Goal: Task Accomplishment & Management: Use online tool/utility

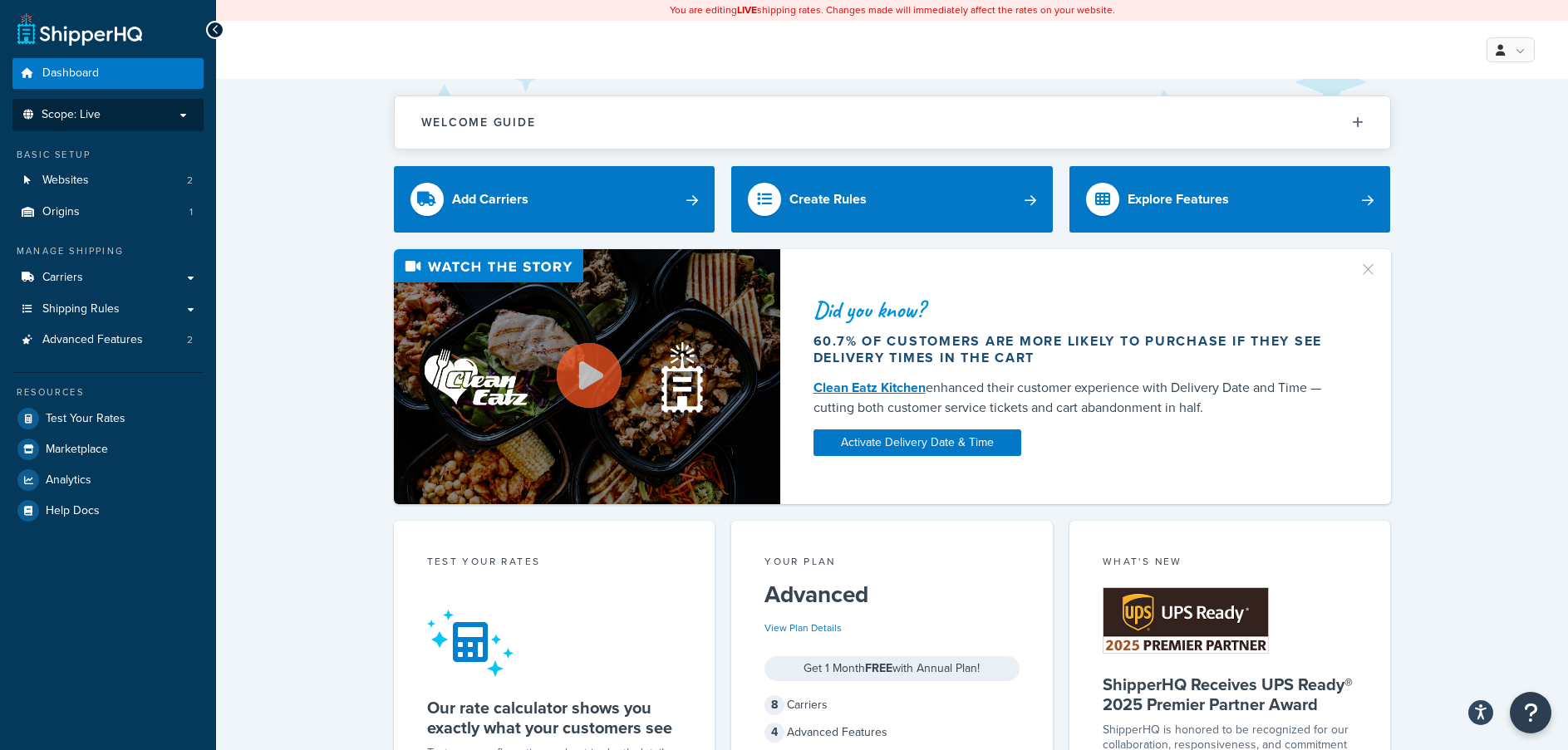
click at [65, 110] on span "Scope: Live" at bounding box center [70, 115] width 59 height 14
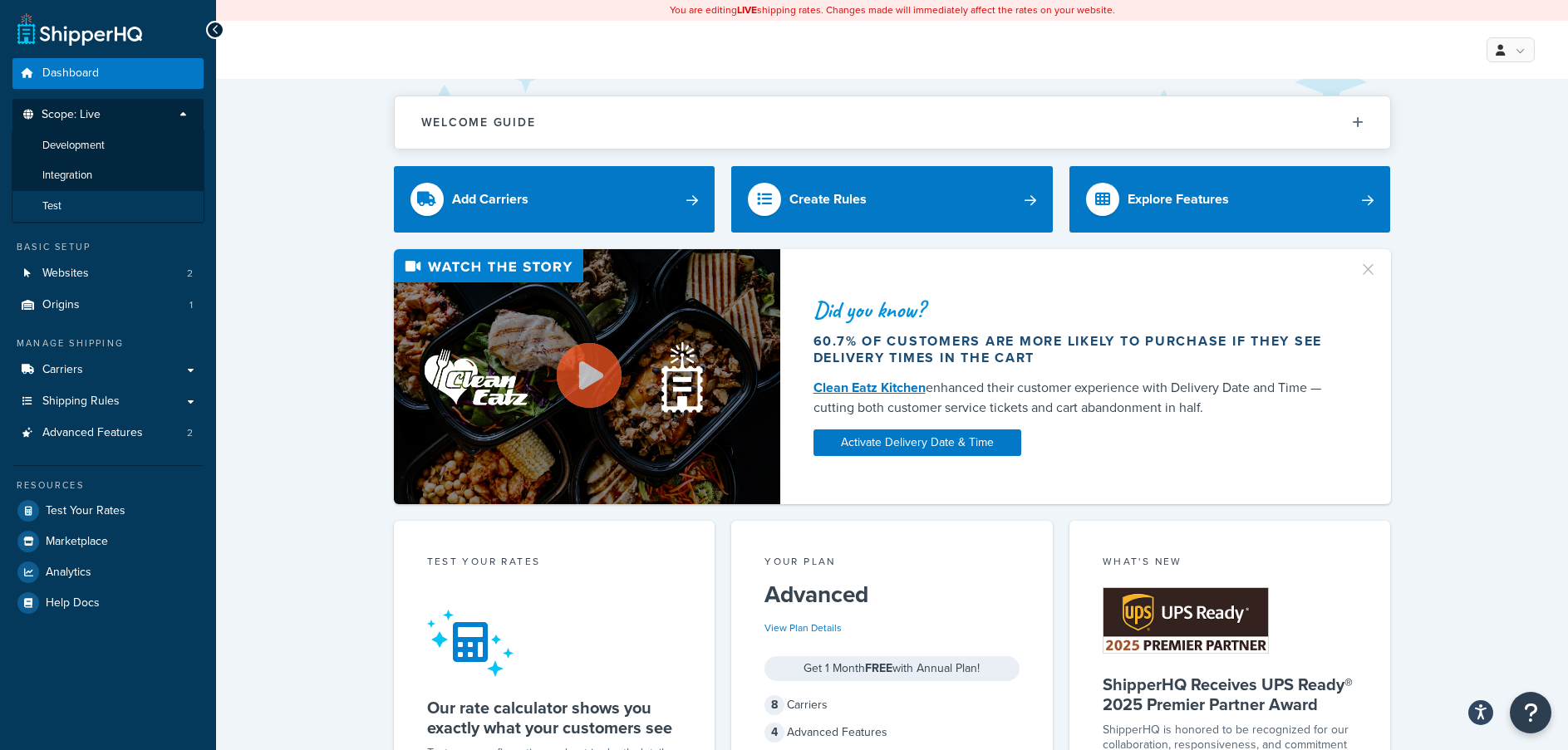
click at [65, 205] on li "Test" at bounding box center [107, 206] width 193 height 31
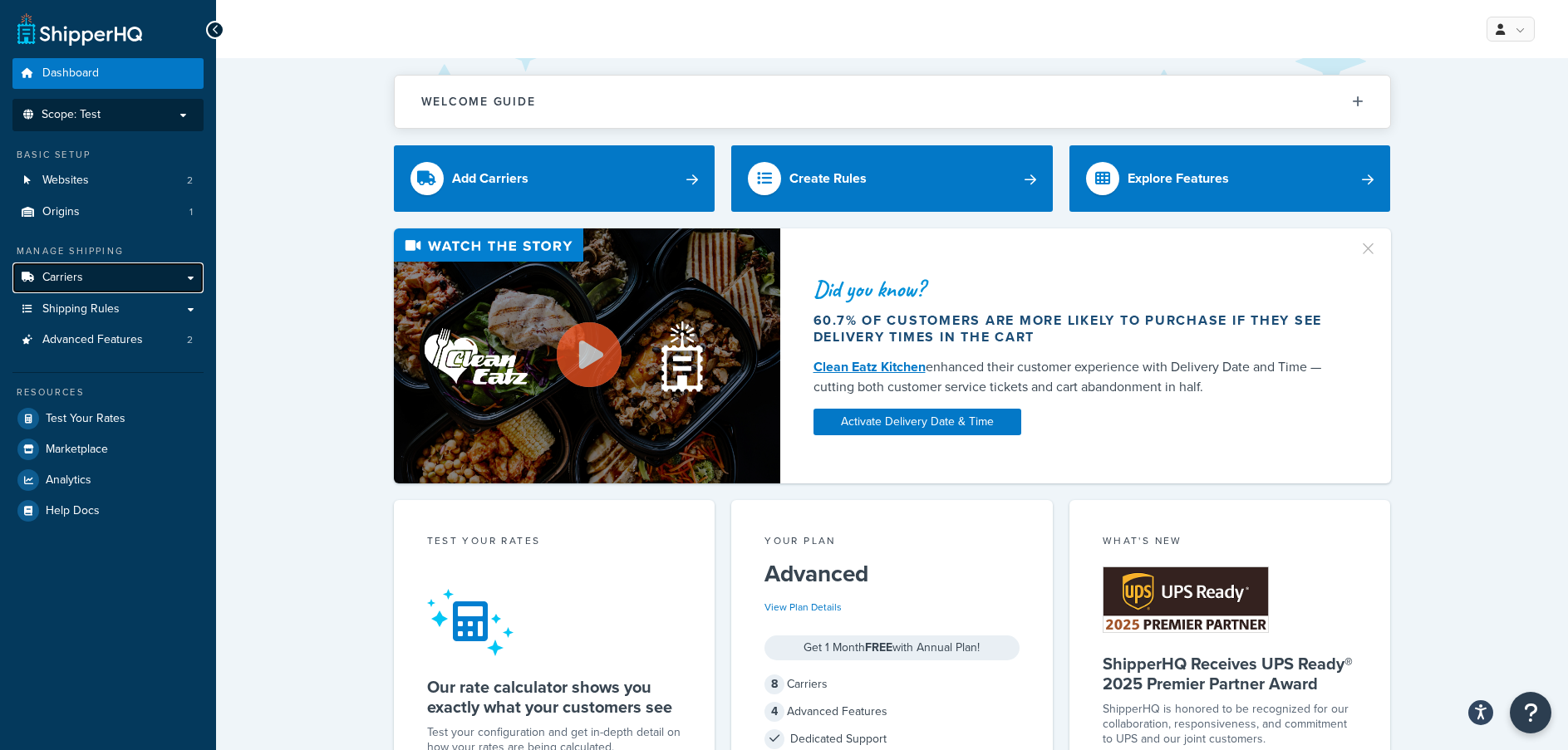
click at [75, 267] on link "Carriers" at bounding box center [107, 278] width 191 height 31
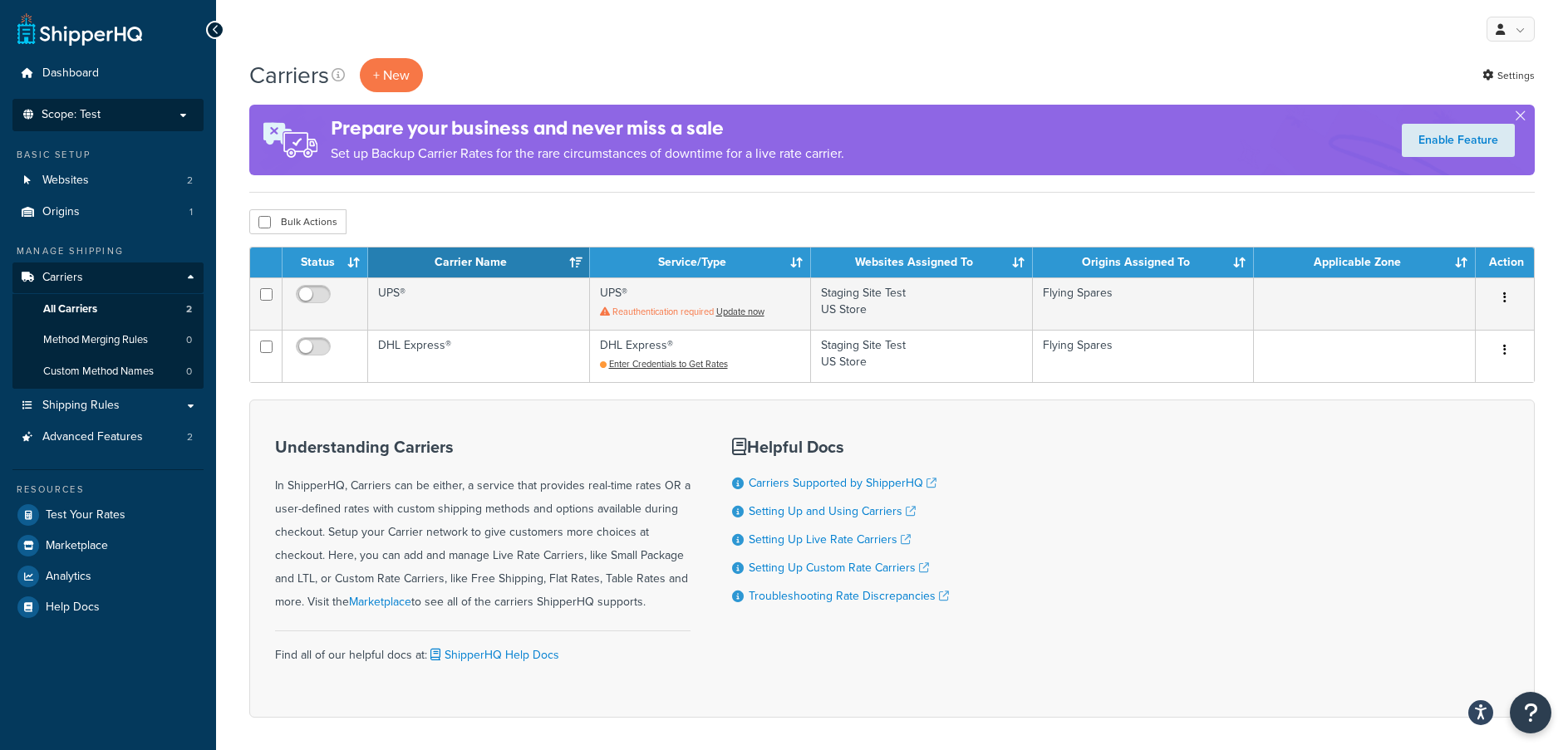
click at [136, 108] on p "Scope: Test" at bounding box center [108, 115] width 177 height 14
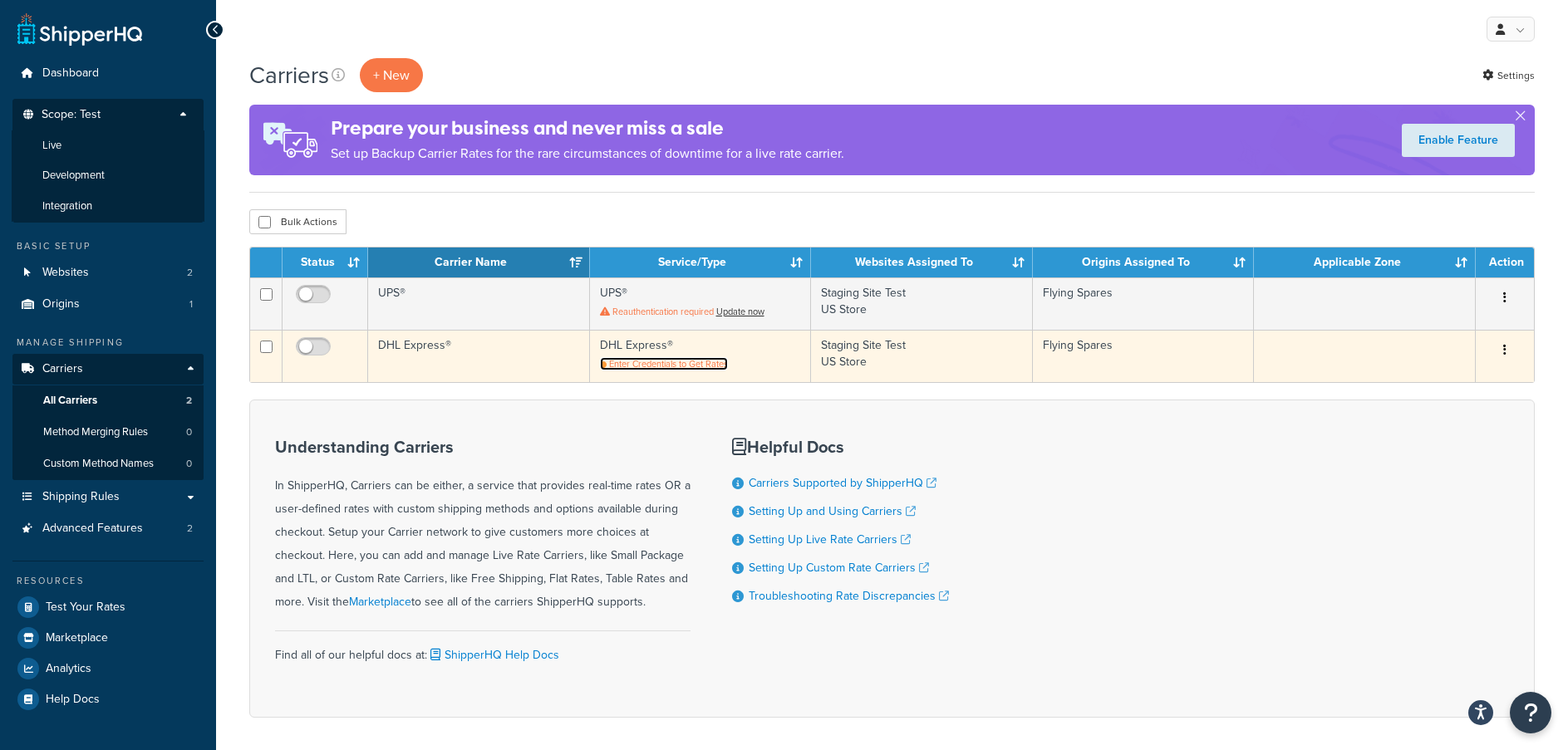
click at [674, 361] on span "Enter Credentials to Get Rates" at bounding box center [669, 363] width 119 height 13
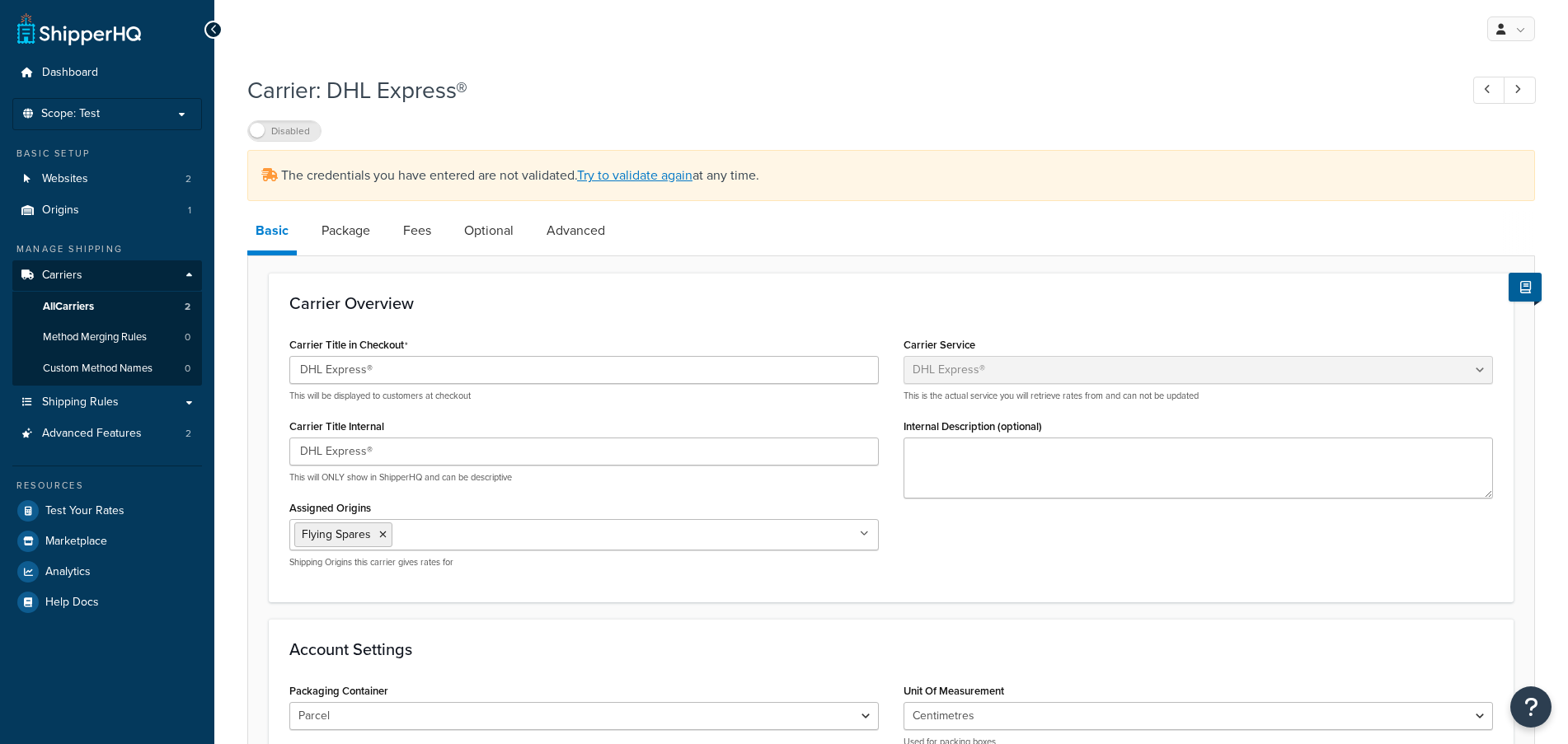
select select "dhl"
select select "kg"
select select "CM"
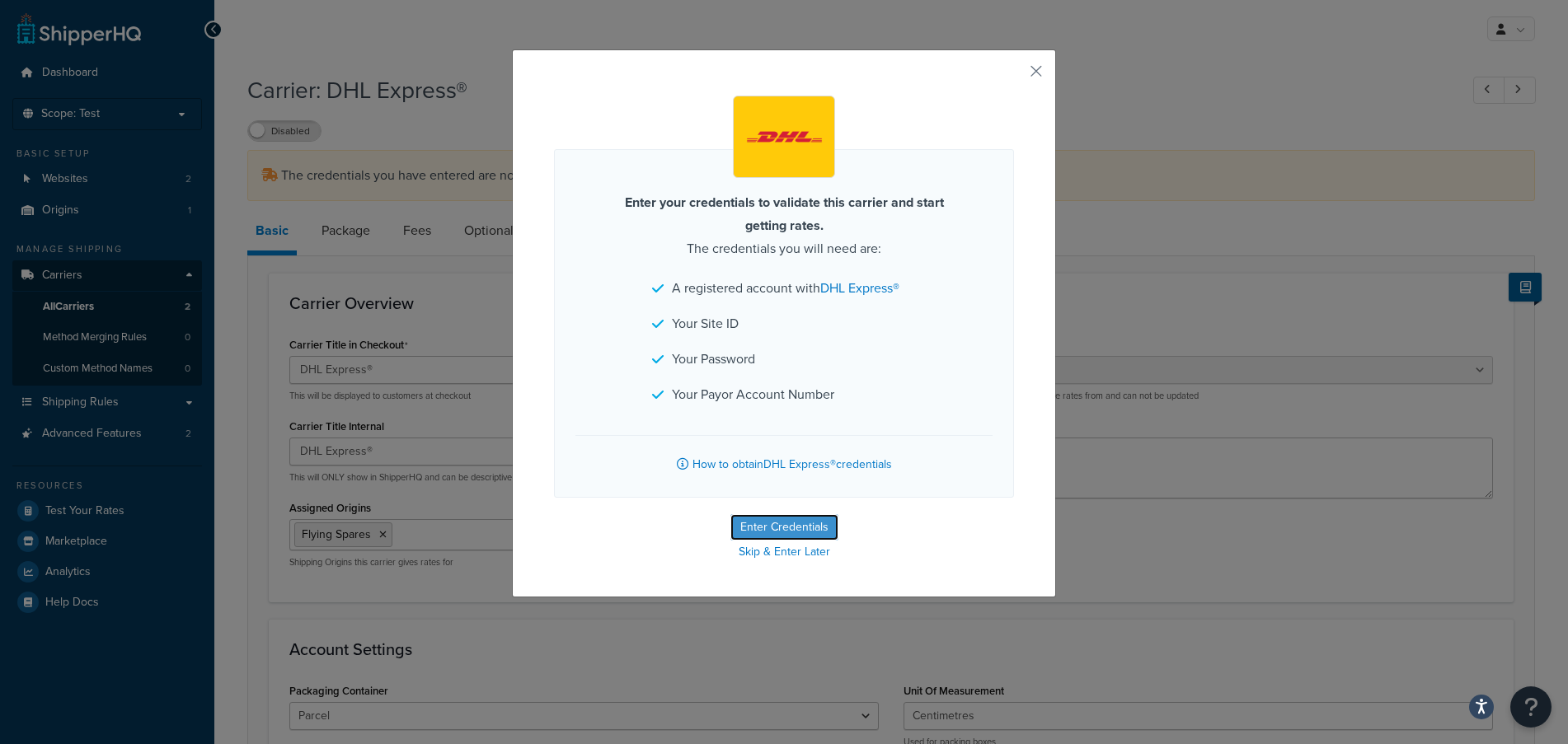
click at [750, 536] on button "Enter Credentials" at bounding box center [784, 527] width 108 height 27
select select "kg"
select select "CM"
select select "GB"
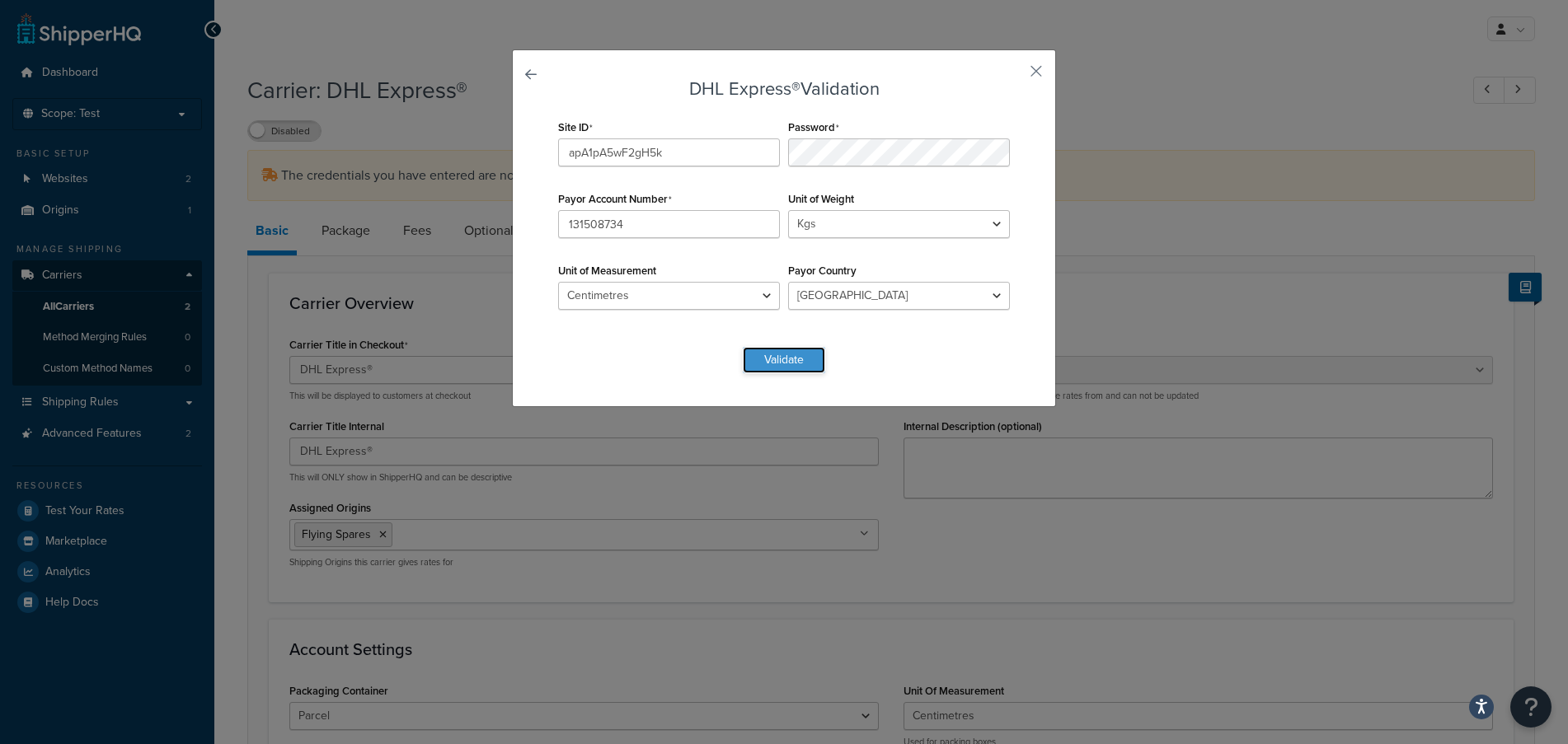
click at [785, 350] on button "Validate" at bounding box center [784, 360] width 83 height 27
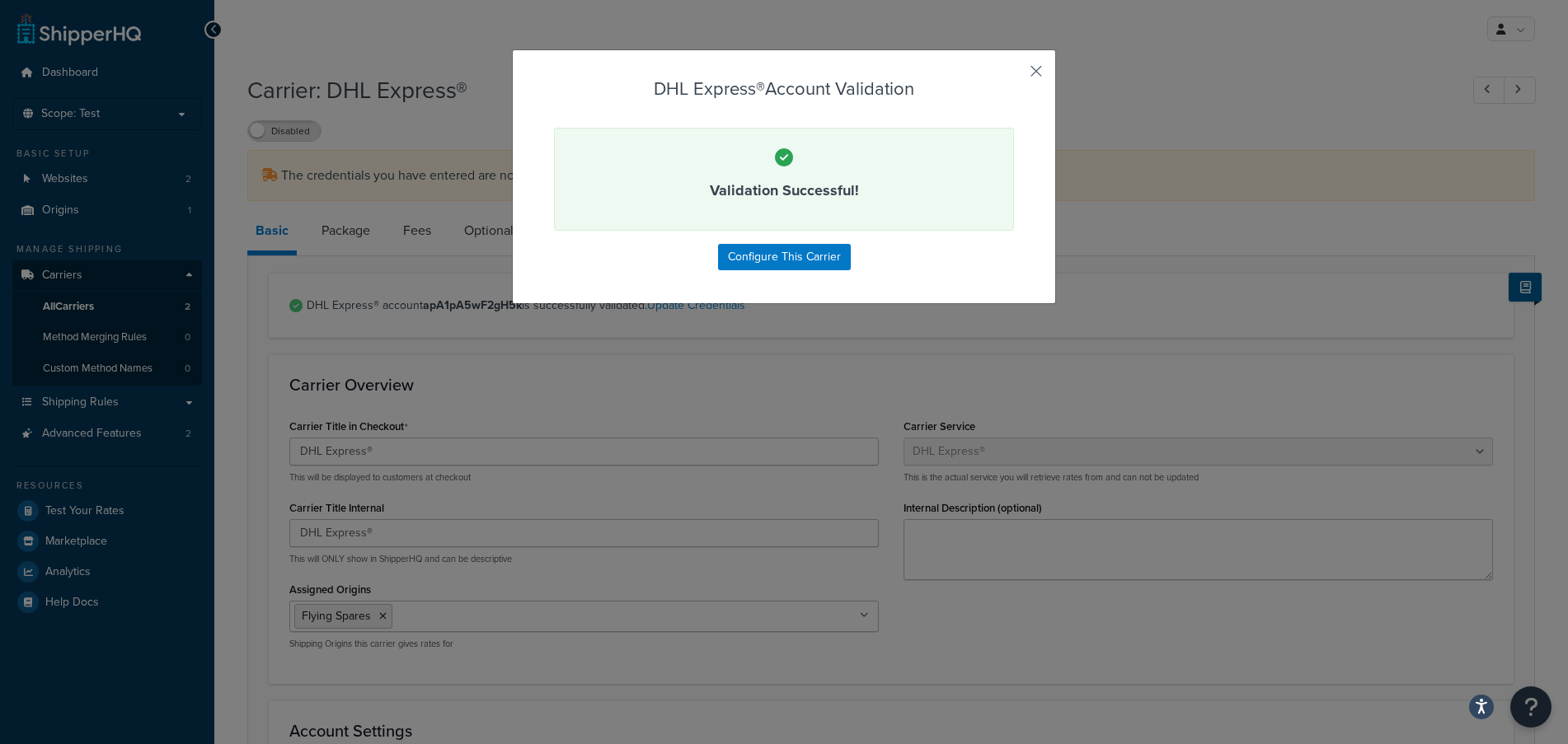
click at [1014, 75] on button "button" at bounding box center [1012, 77] width 4 height 4
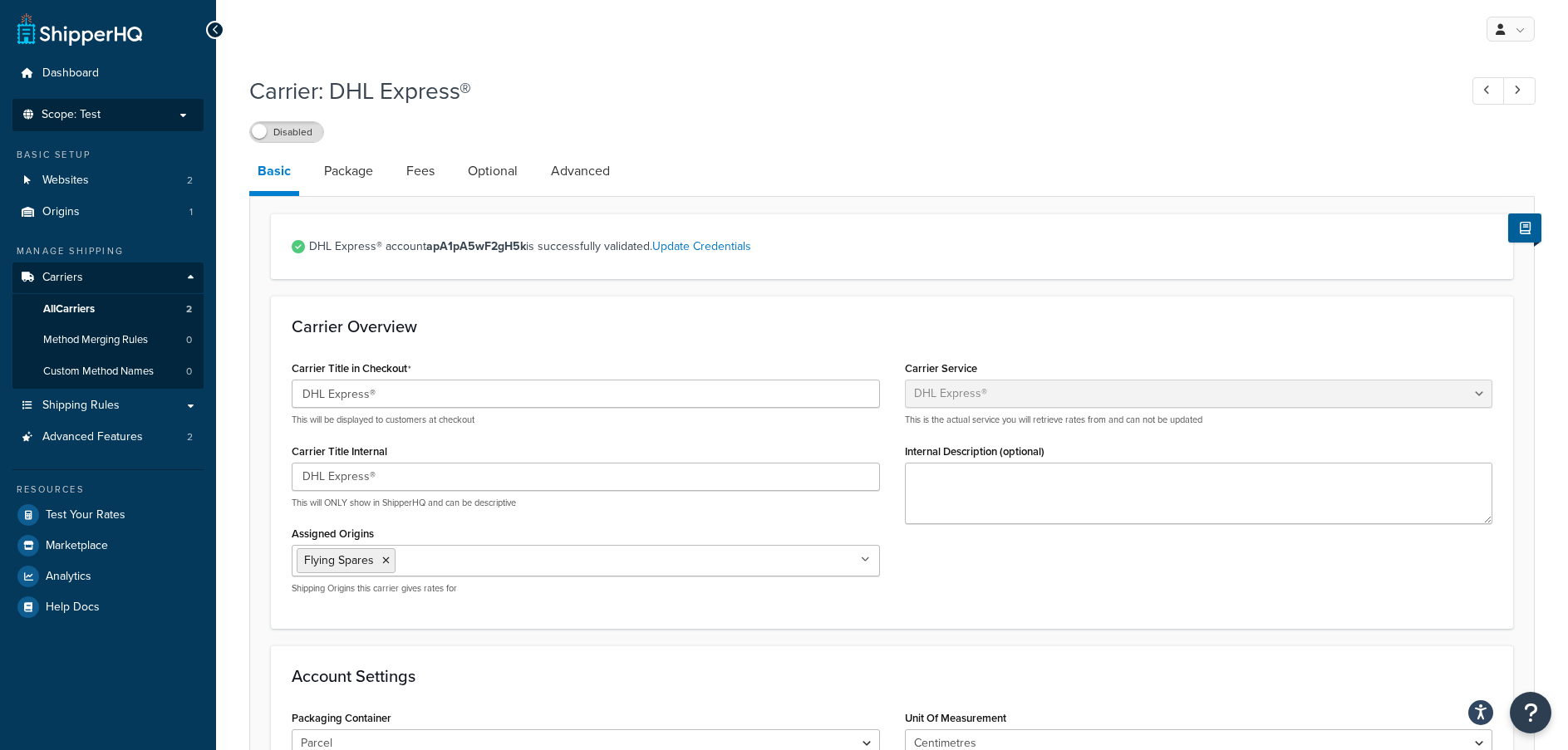
click at [42, 120] on span "Scope: Test" at bounding box center [70, 115] width 59 height 14
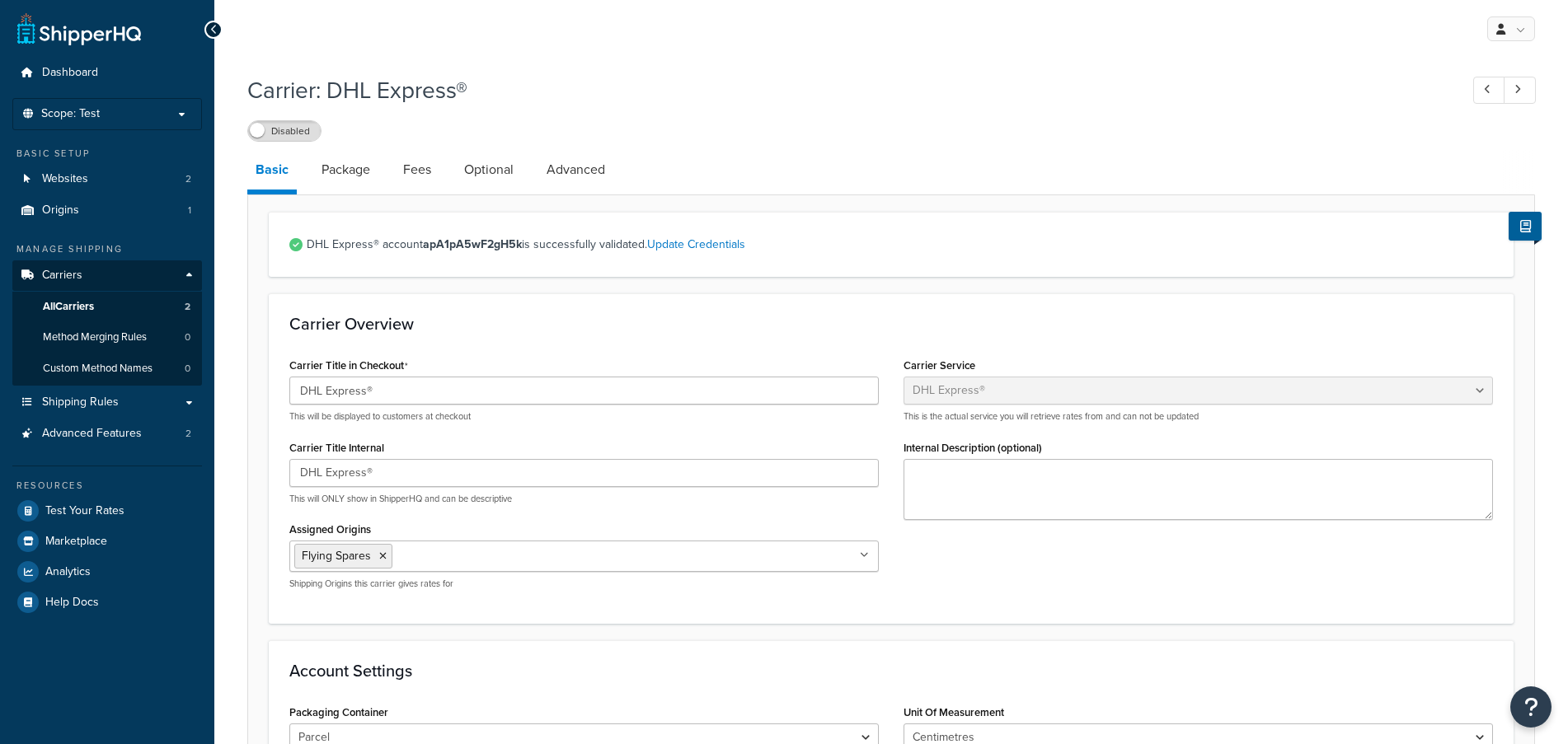
select select "dhl"
select select "kg"
select select "CM"
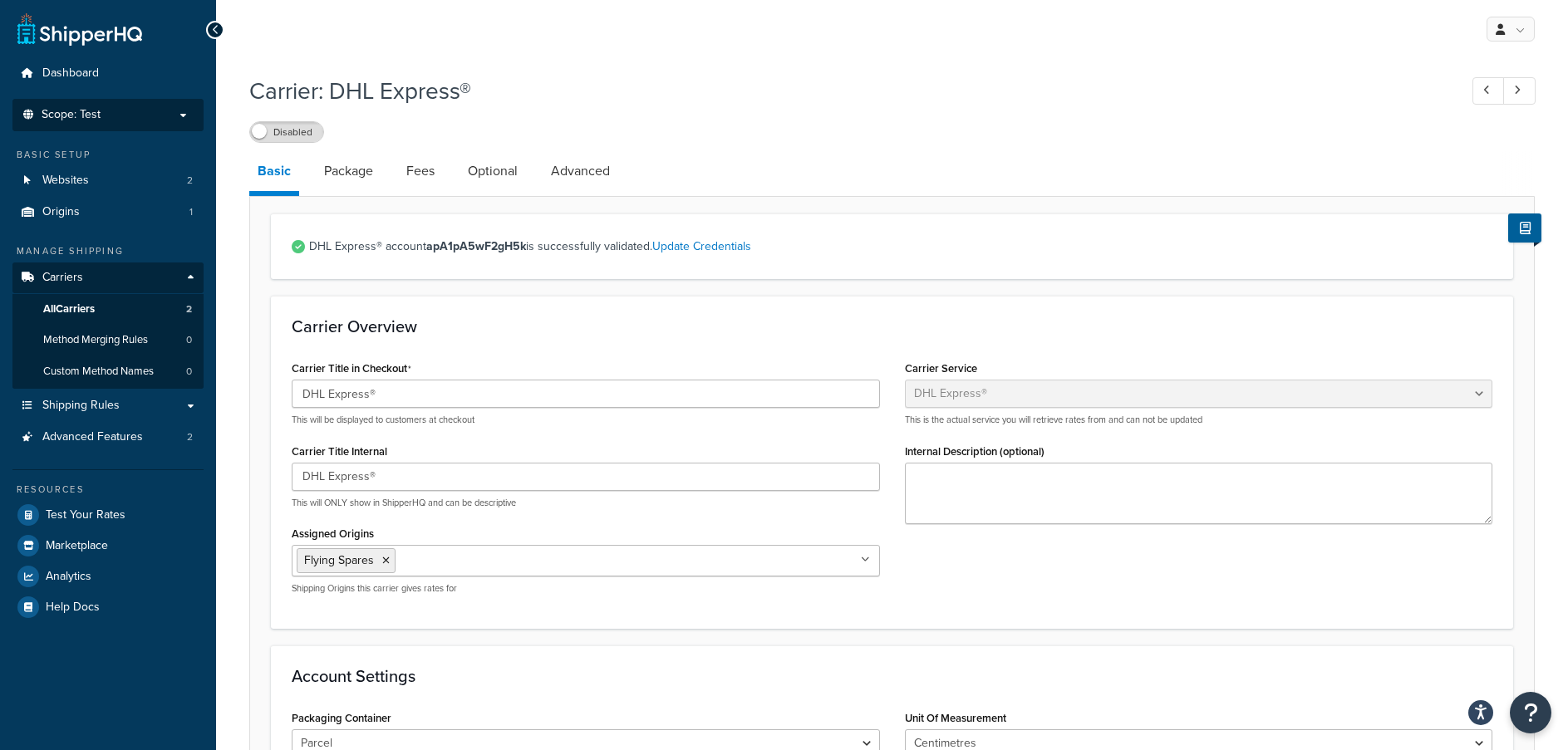
click at [81, 105] on li "Scope: Test" at bounding box center [107, 115] width 191 height 33
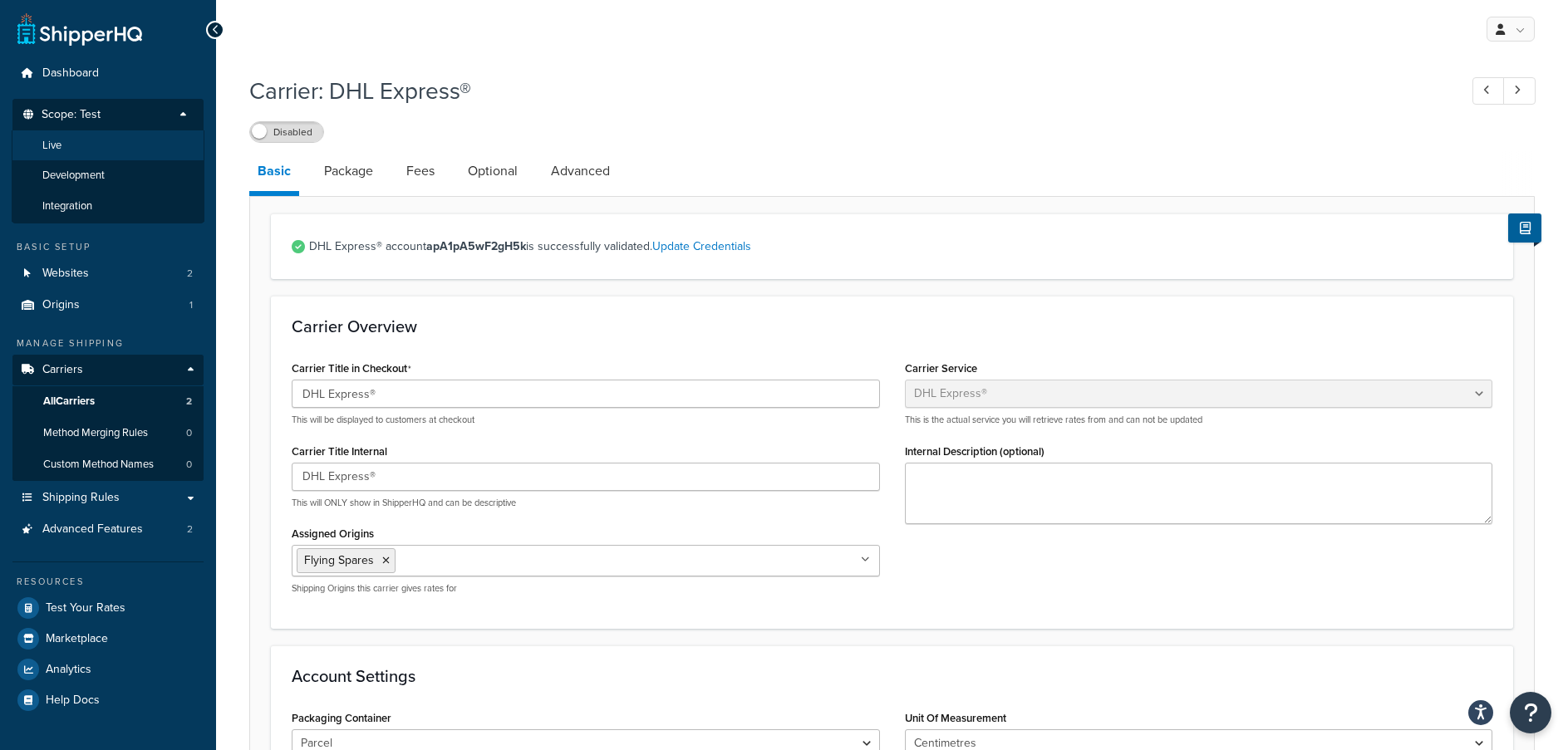
click at [87, 152] on li "Live" at bounding box center [107, 146] width 193 height 31
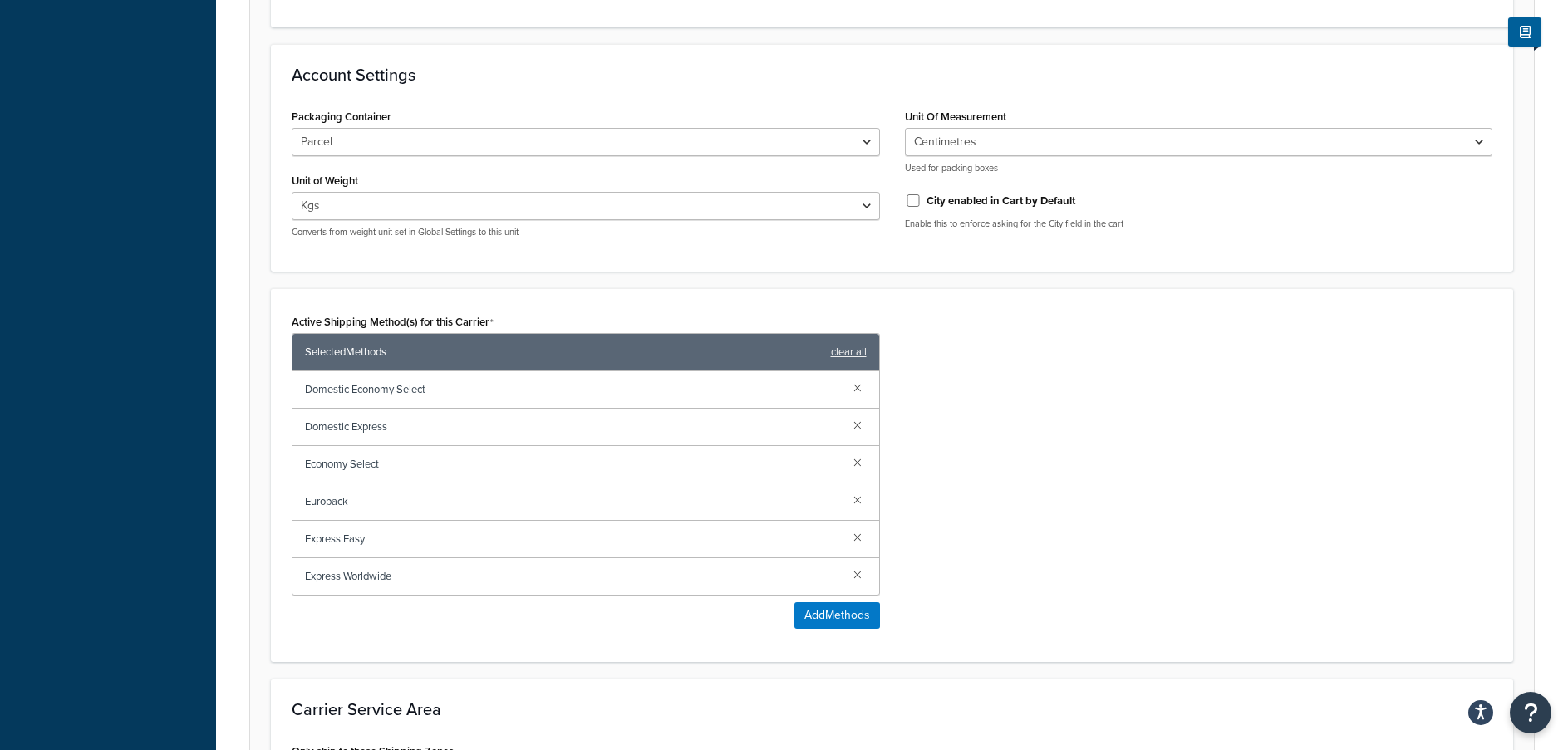
scroll to position [656, 0]
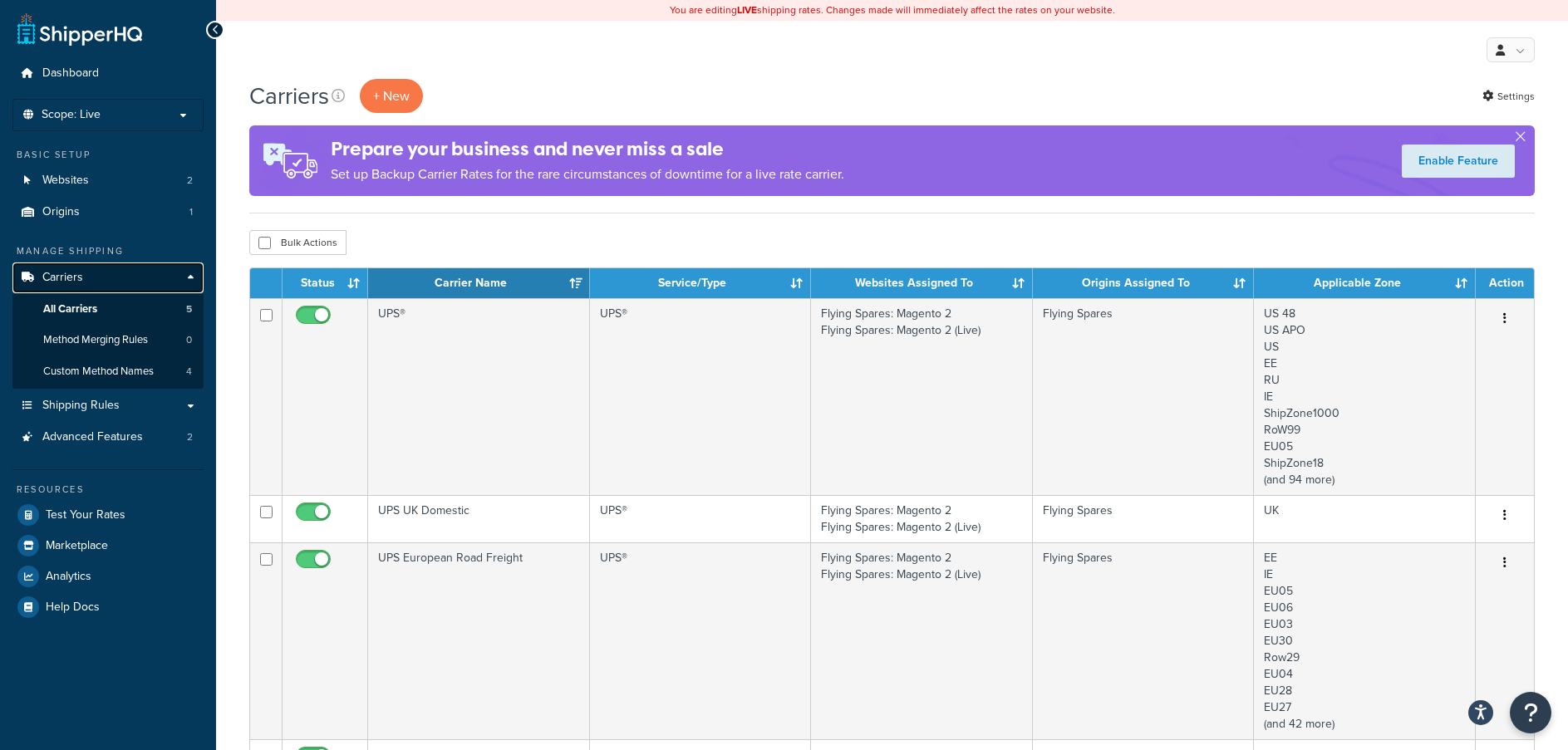
click at [73, 279] on span "Carriers" at bounding box center [62, 277] width 40 height 14
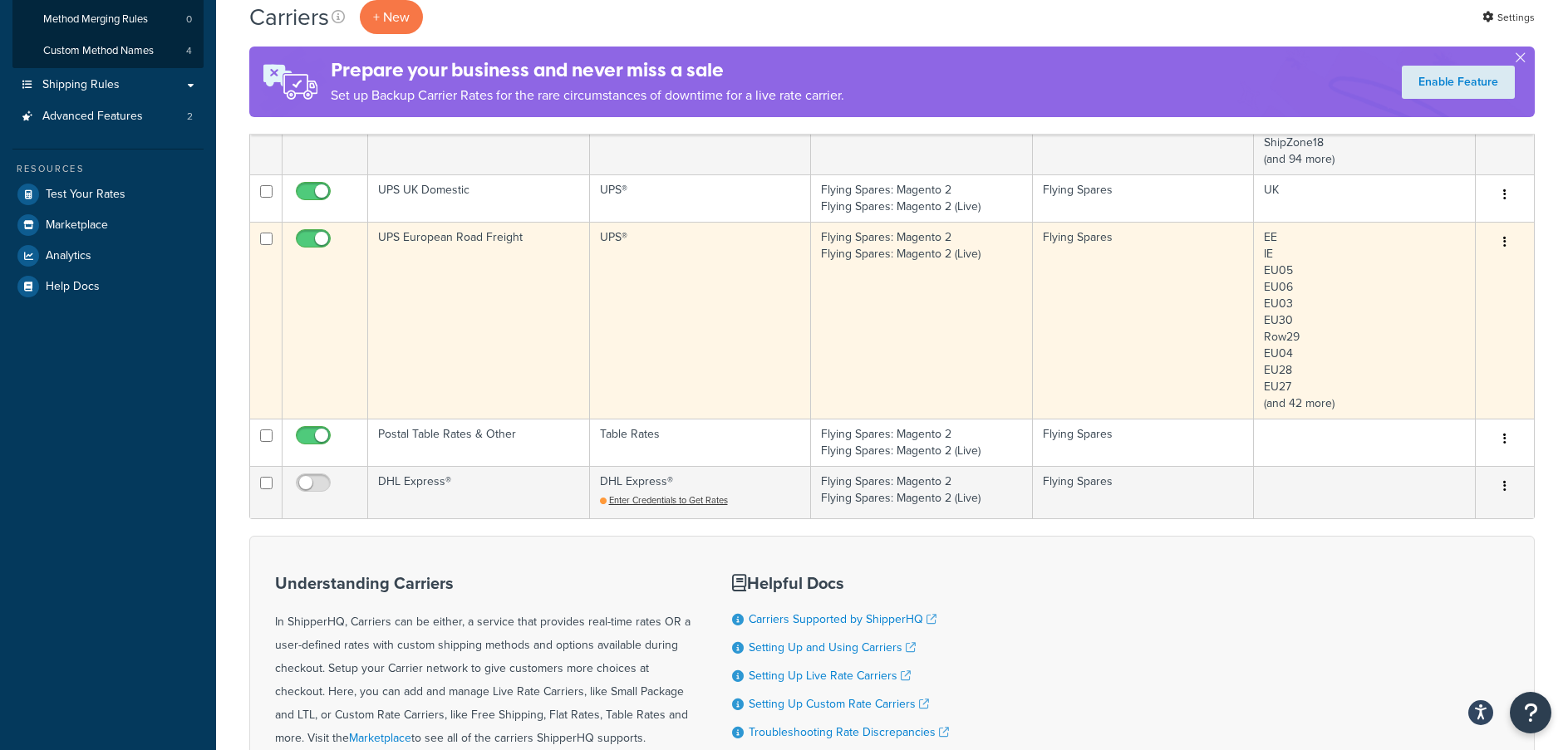
scroll to position [332, 0]
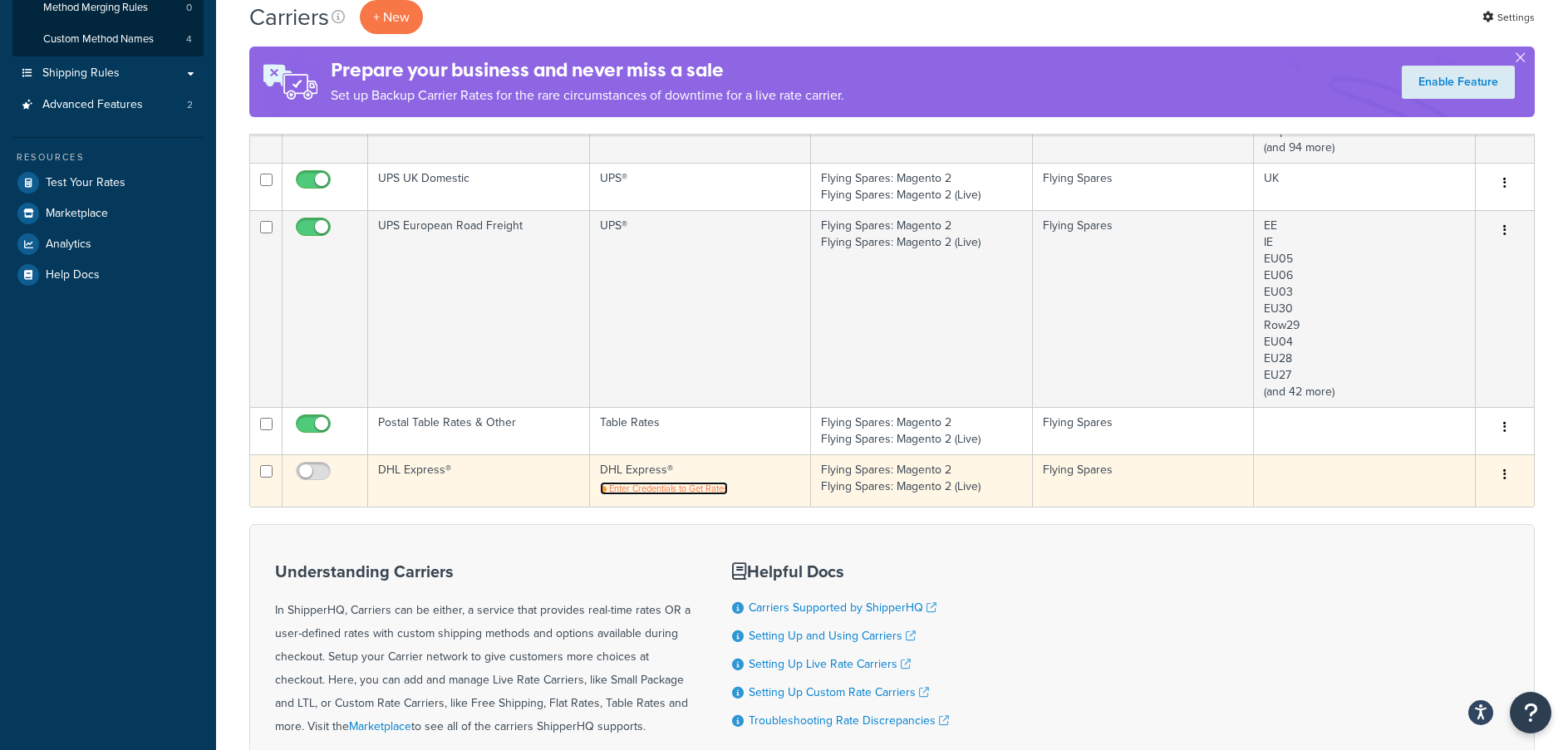
click at [661, 489] on span "Enter Credentials to Get Rates" at bounding box center [669, 488] width 119 height 13
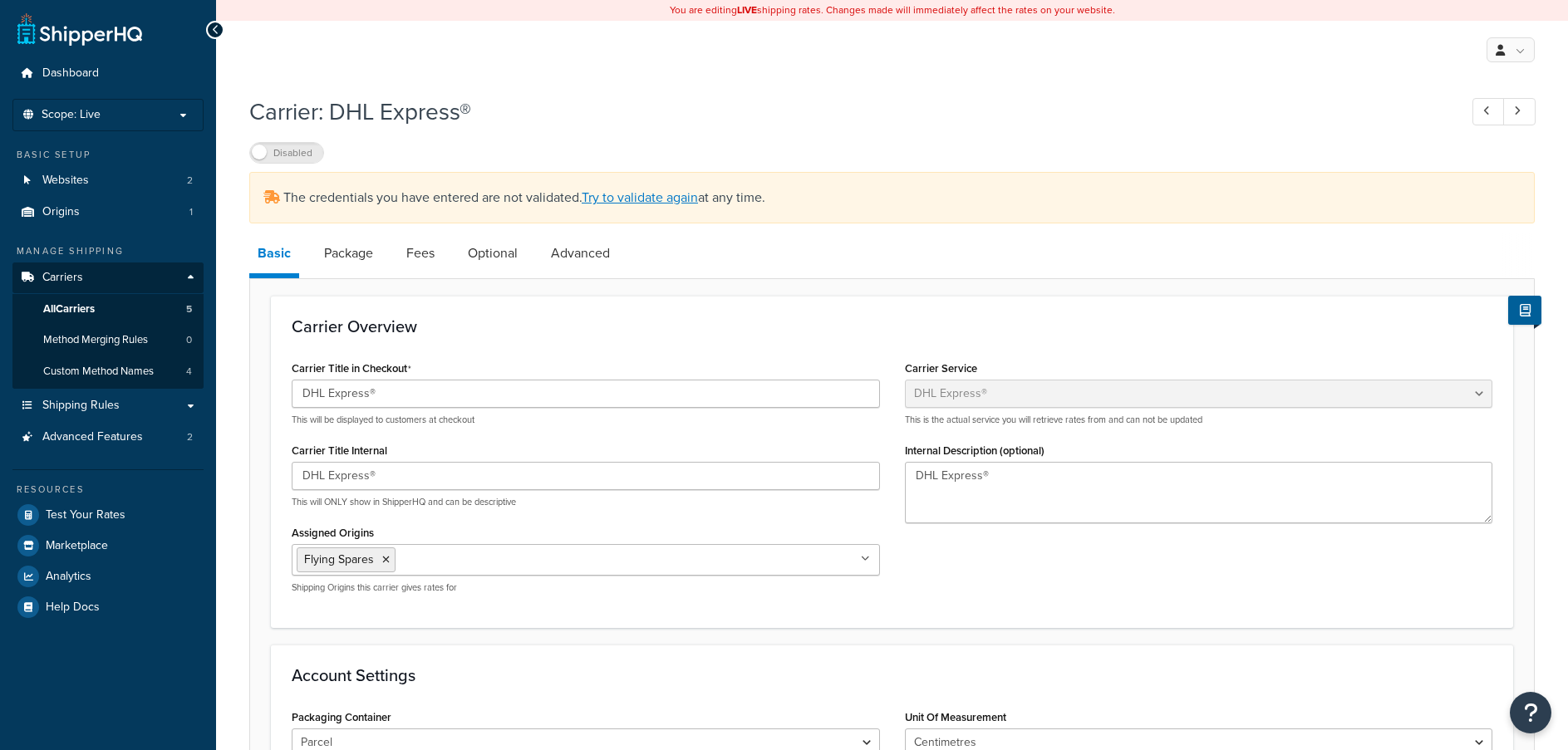
select select "dhl"
select select "kg"
select select "CM"
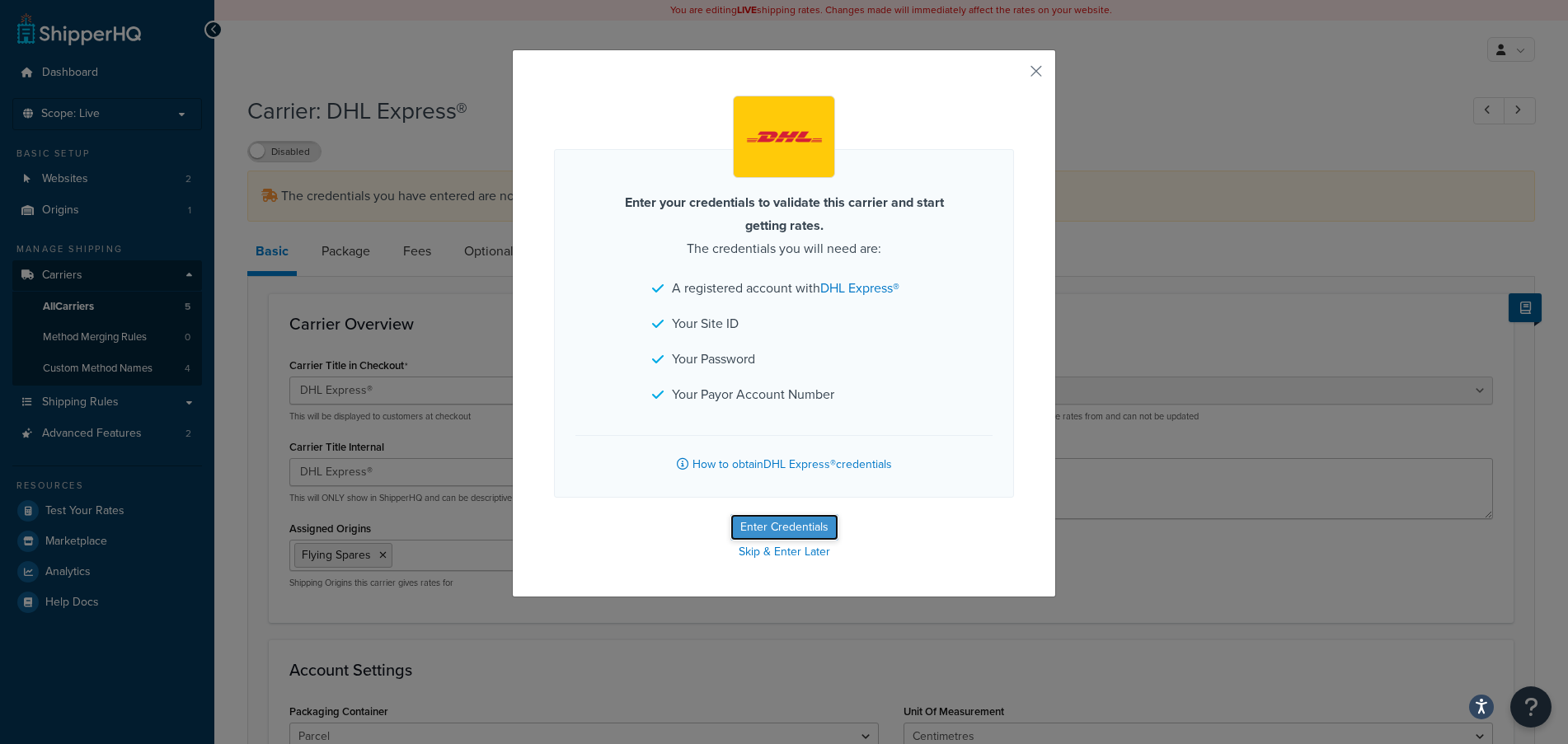
click at [744, 520] on button "Enter Credentials" at bounding box center [784, 527] width 108 height 27
select select "kg"
select select "CM"
select select "GB"
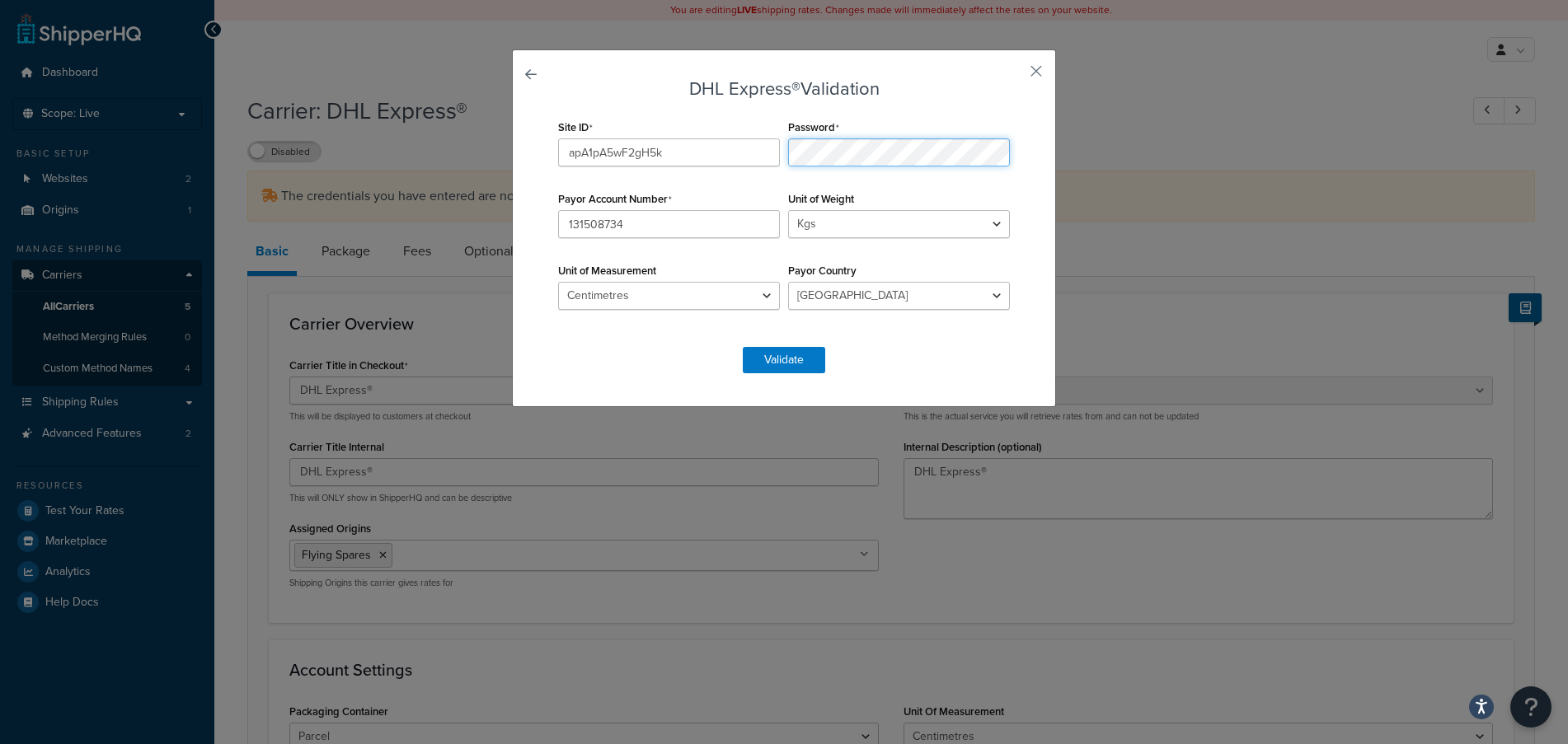
click at [752, 145] on div "Site ID apA1pA5wF2gH5k Password Payor Account Number 131508734 Unit of Weight L…" at bounding box center [784, 223] width 460 height 215
click at [883, 371] on form "DHL Express® Validation Site ID apA1pA5wF2gH5k Password Payor Account Number 13…" at bounding box center [784, 225] width 460 height 294
click at [779, 358] on button "Validate" at bounding box center [784, 360] width 83 height 27
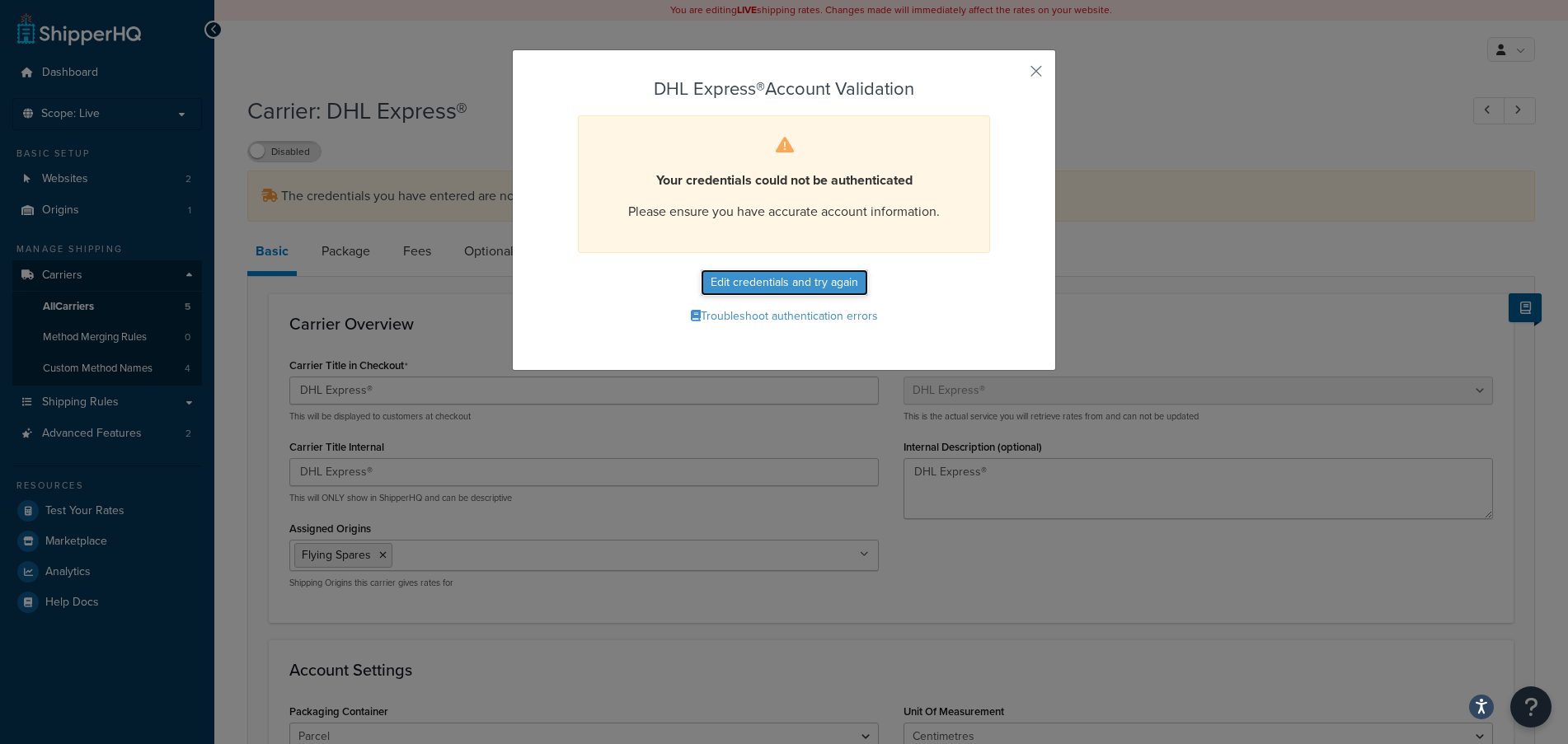
click at [785, 281] on button "Edit credentials and try again" at bounding box center [784, 283] width 168 height 27
select select "kg"
select select "CM"
select select "GB"
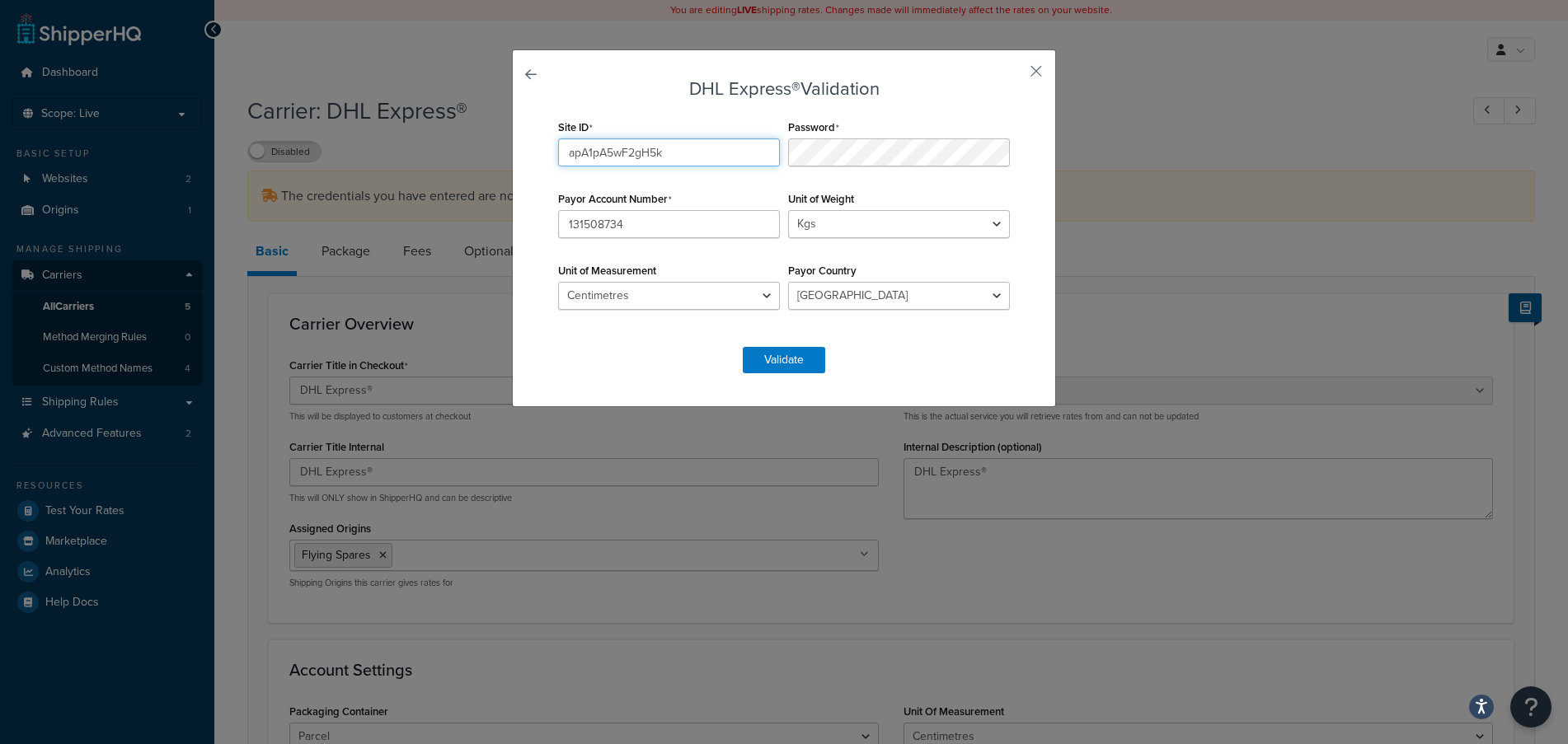
click at [646, 156] on input "apA1pA5wF2gH5k" at bounding box center [668, 151] width 222 height 28
drag, startPoint x: 667, startPoint y: 150, endPoint x: 513, endPoint y: 147, distance: 154.0
click at [513, 147] on div "DHL Express® Validation Site ID apA1pA5wF2gH5k Password Payor Account Number 13…" at bounding box center [784, 228] width 544 height 358
click at [760, 368] on button "Validate" at bounding box center [784, 360] width 83 height 27
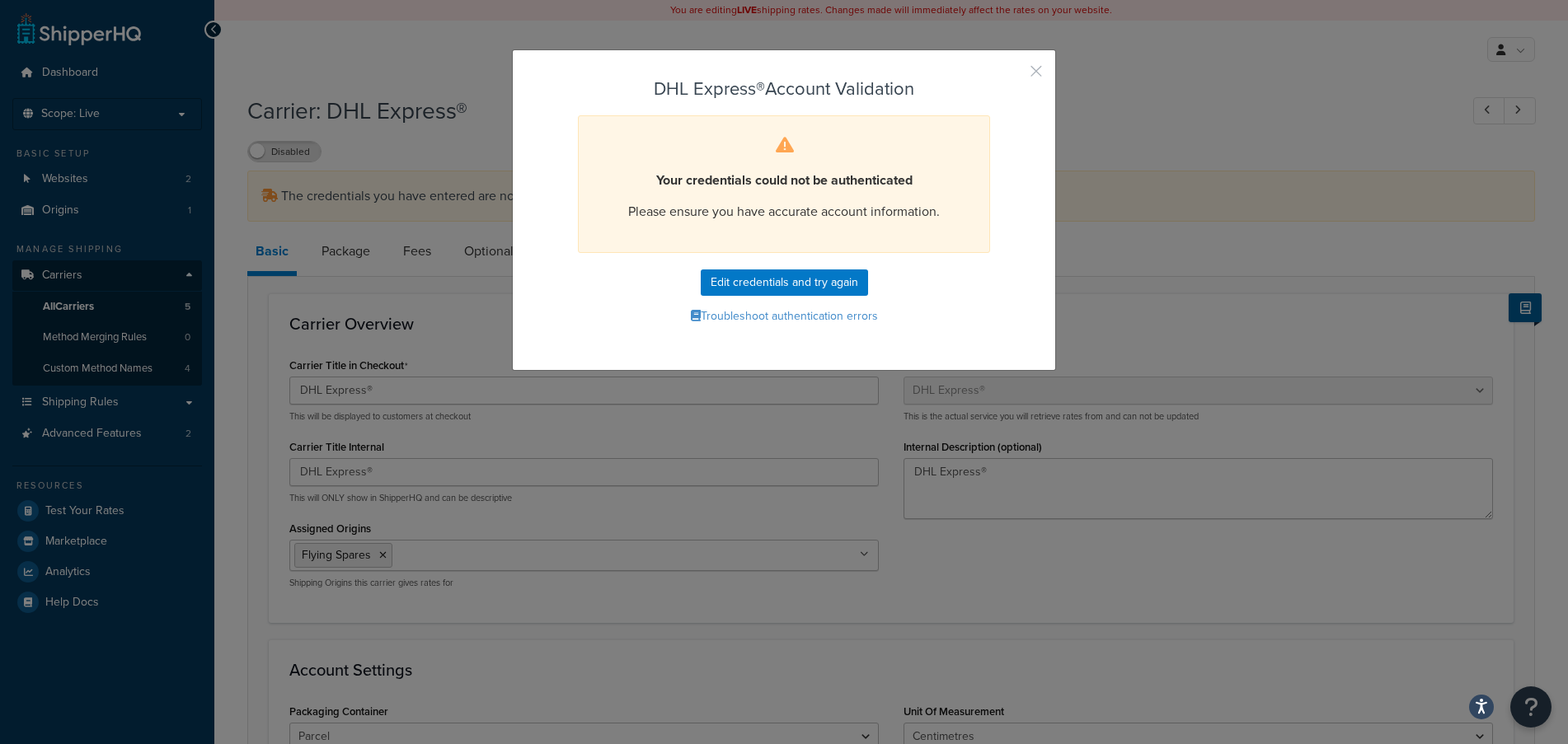
click at [1014, 75] on button "button" at bounding box center [1012, 77] width 4 height 4
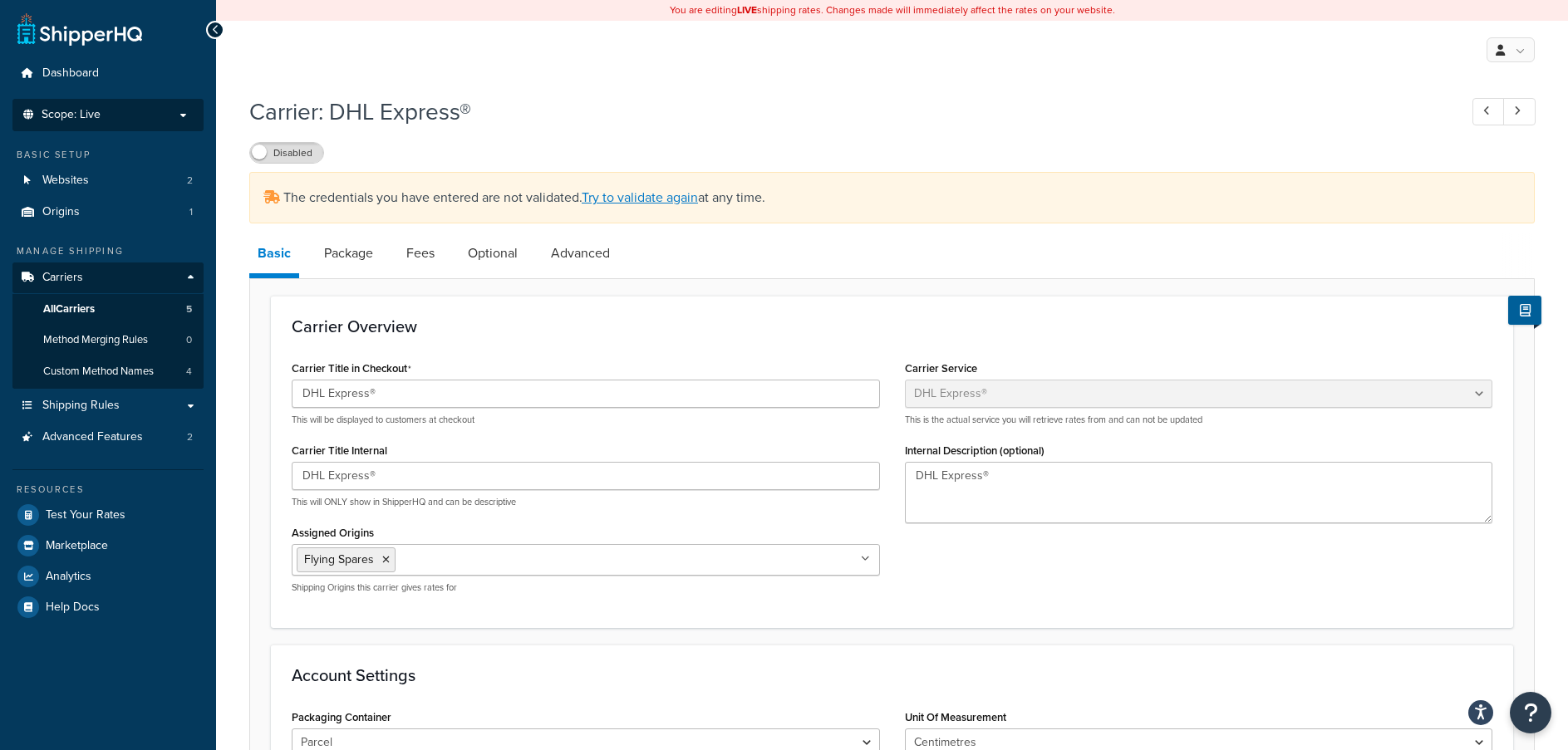
click at [141, 110] on p "Scope: Live" at bounding box center [108, 115] width 177 height 14
select select "dhl"
select select "kg"
select select "CM"
click at [90, 121] on span "Scope: Live" at bounding box center [70, 115] width 59 height 14
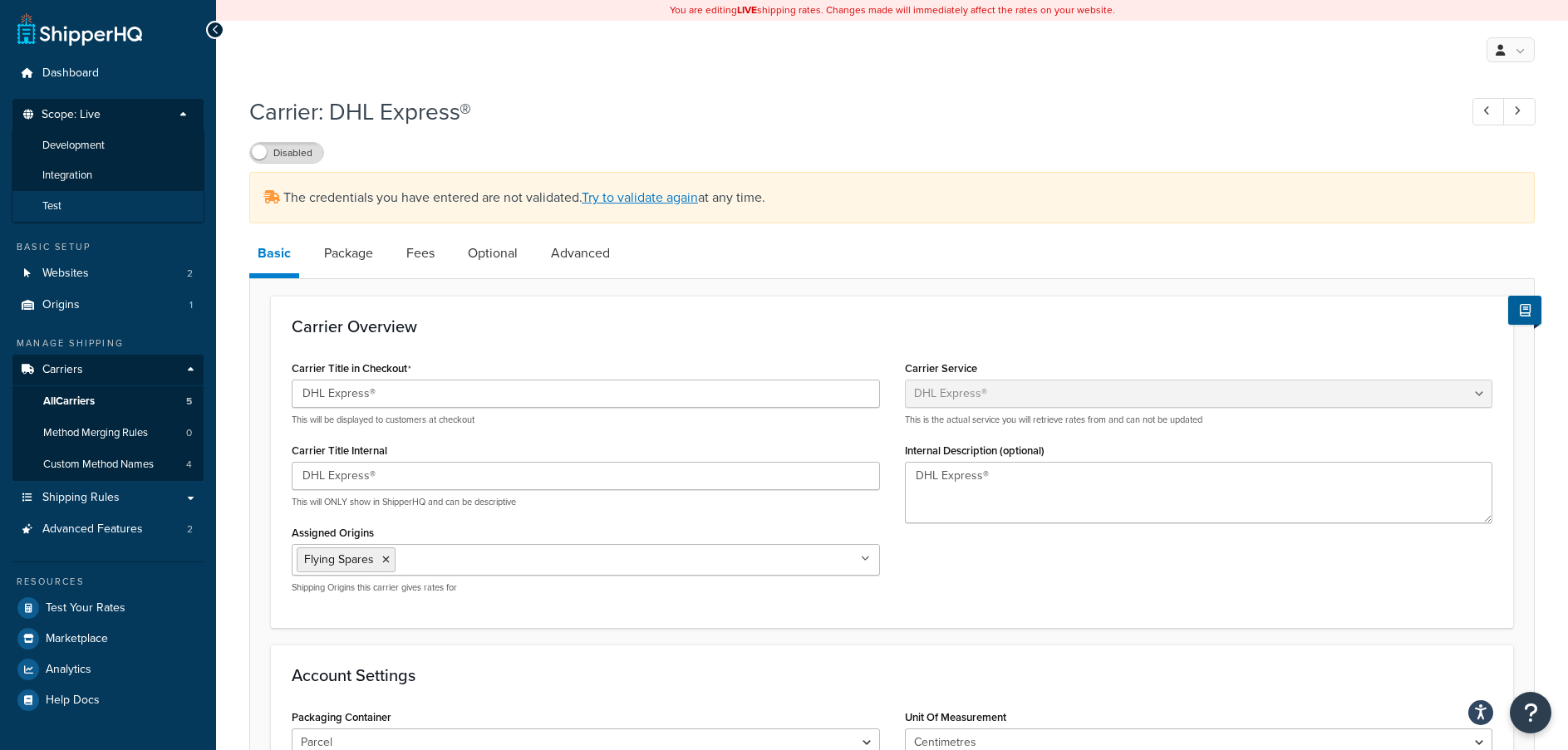
click at [55, 207] on span "Test" at bounding box center [52, 206] width 19 height 14
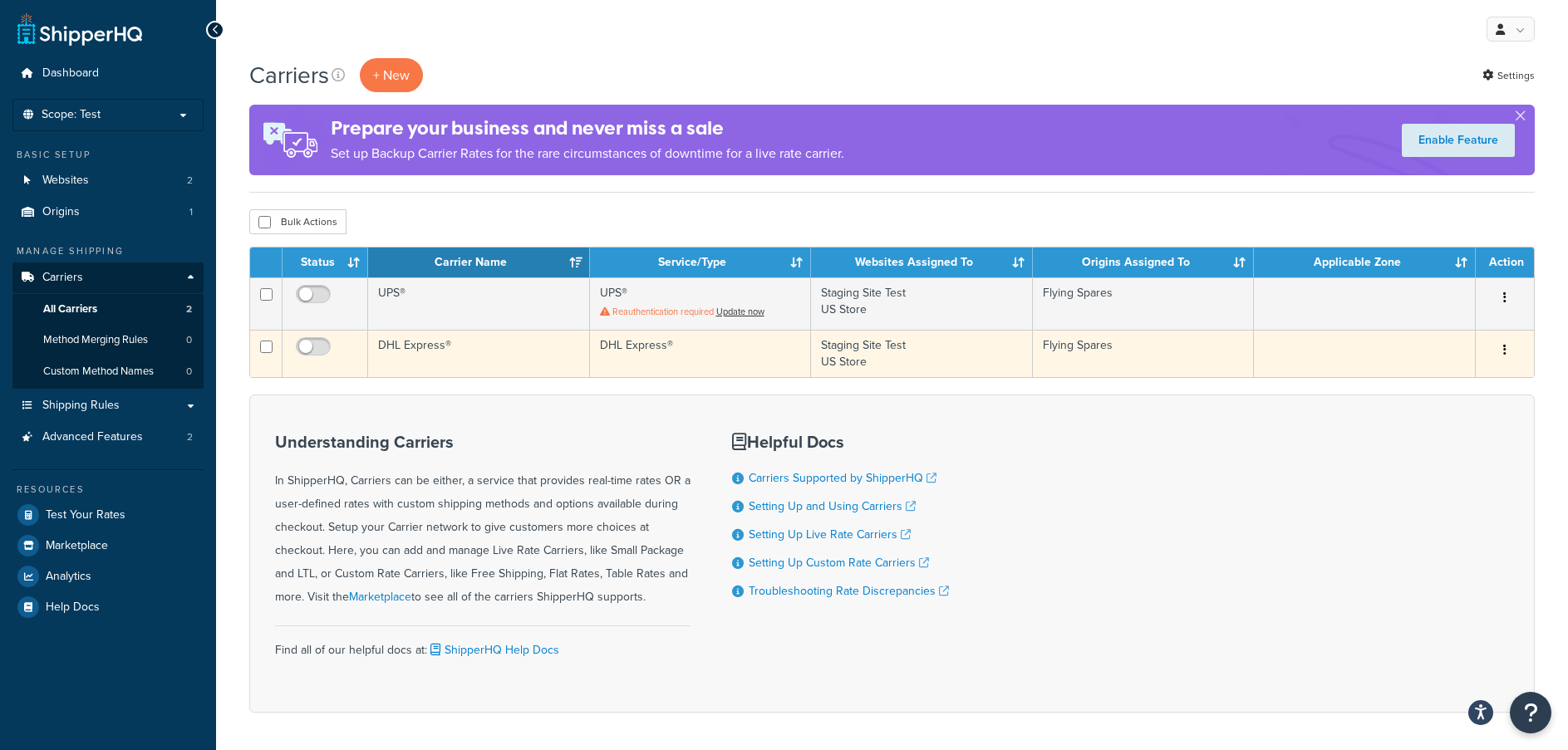
click at [444, 344] on td "DHL Express®" at bounding box center [479, 353] width 222 height 47
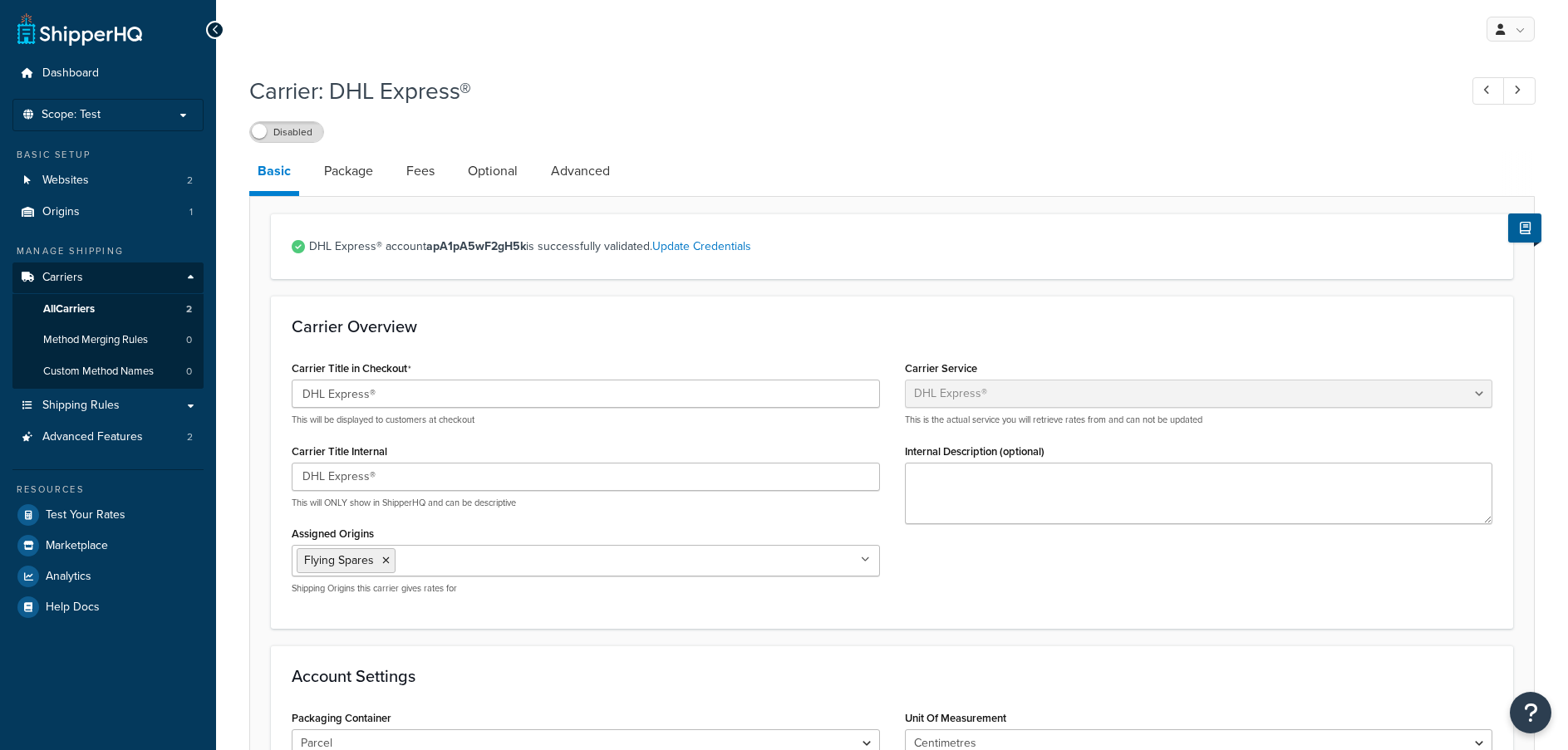
select select "dhl"
select select "kg"
select select "CM"
click at [365, 159] on link "Package" at bounding box center [348, 172] width 65 height 40
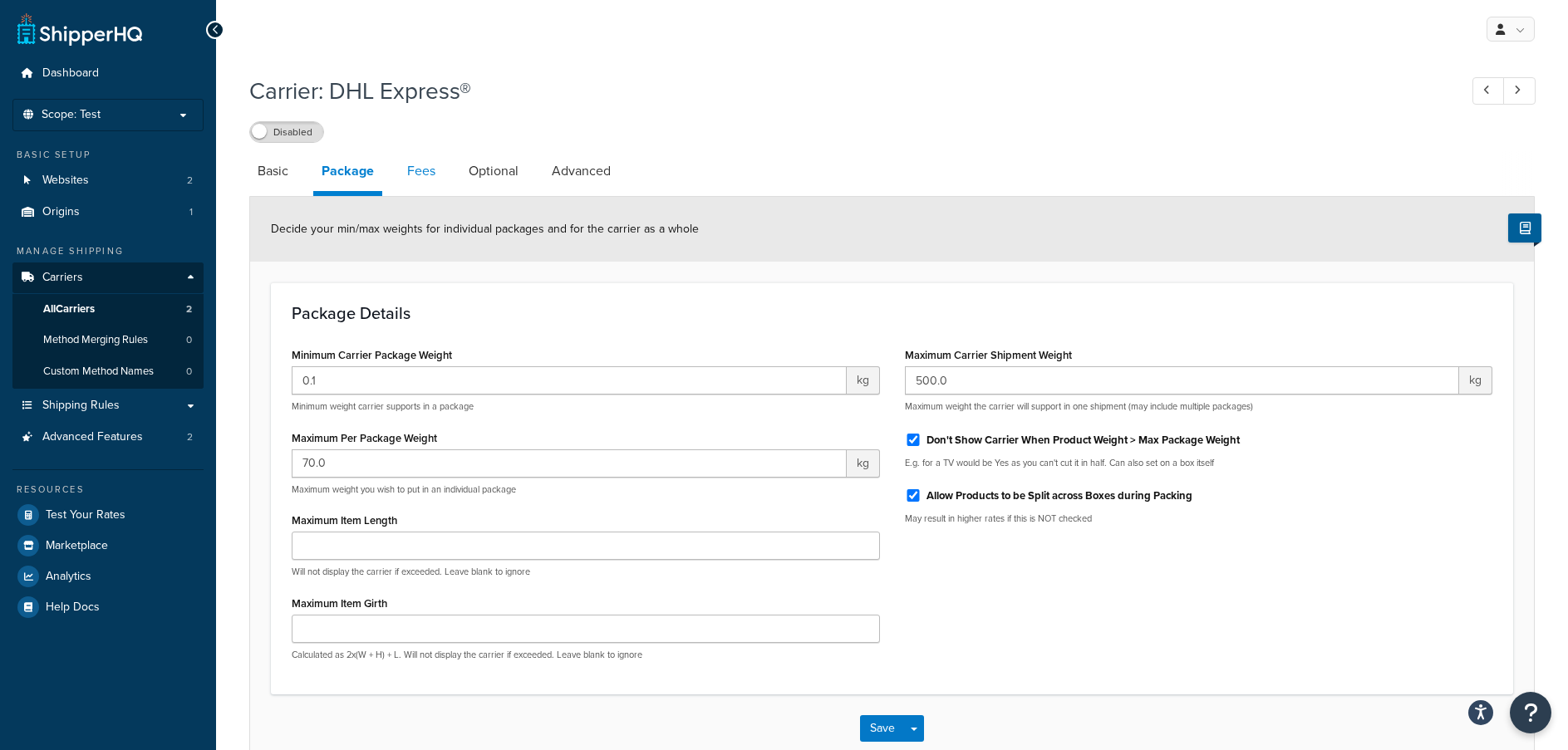
click at [431, 160] on link "Fees" at bounding box center [421, 172] width 45 height 40
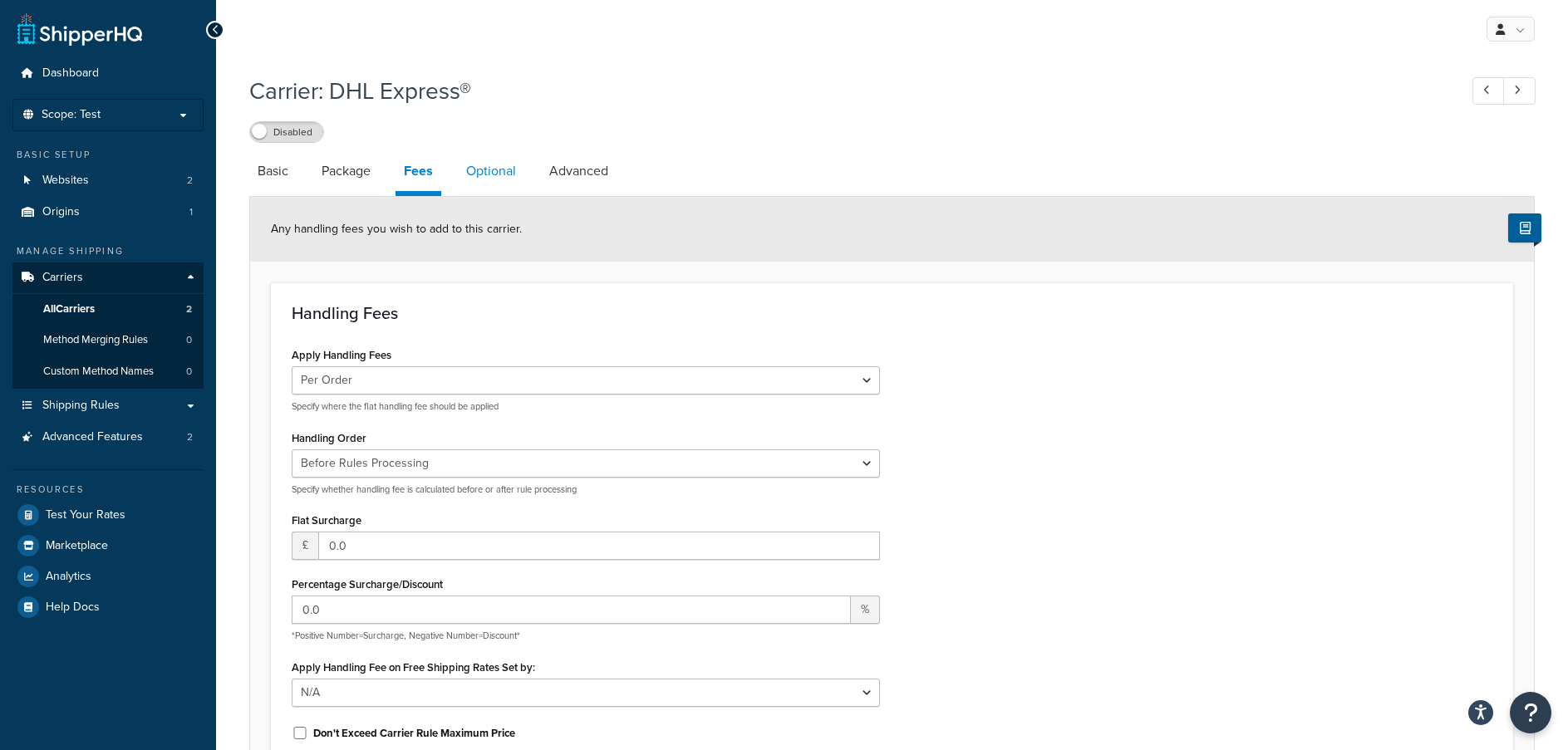
click at [480, 174] on link "Optional" at bounding box center [490, 172] width 66 height 40
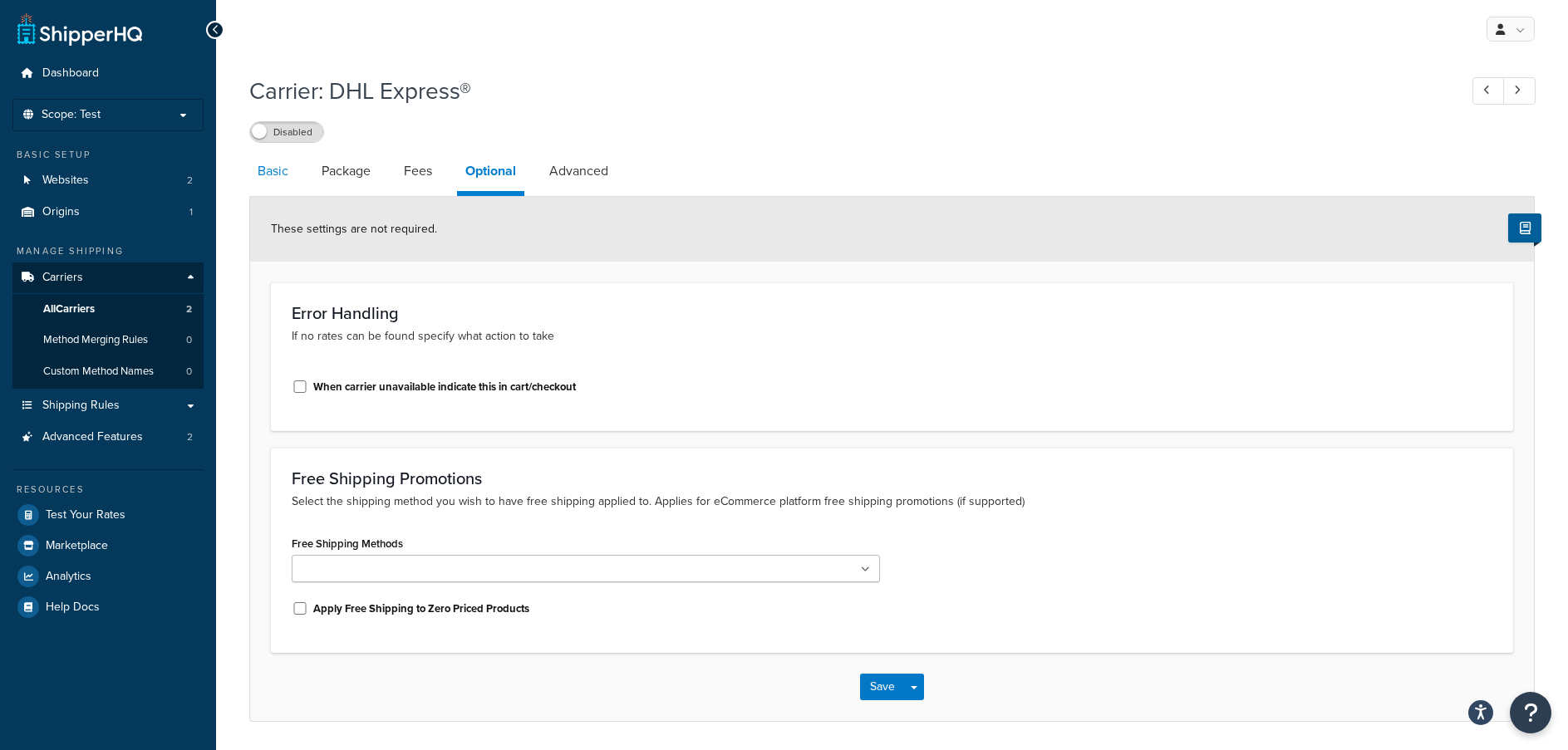
click at [273, 172] on link "Basic" at bounding box center [273, 172] width 47 height 40
select select "dhl"
select select "kg"
select select "CM"
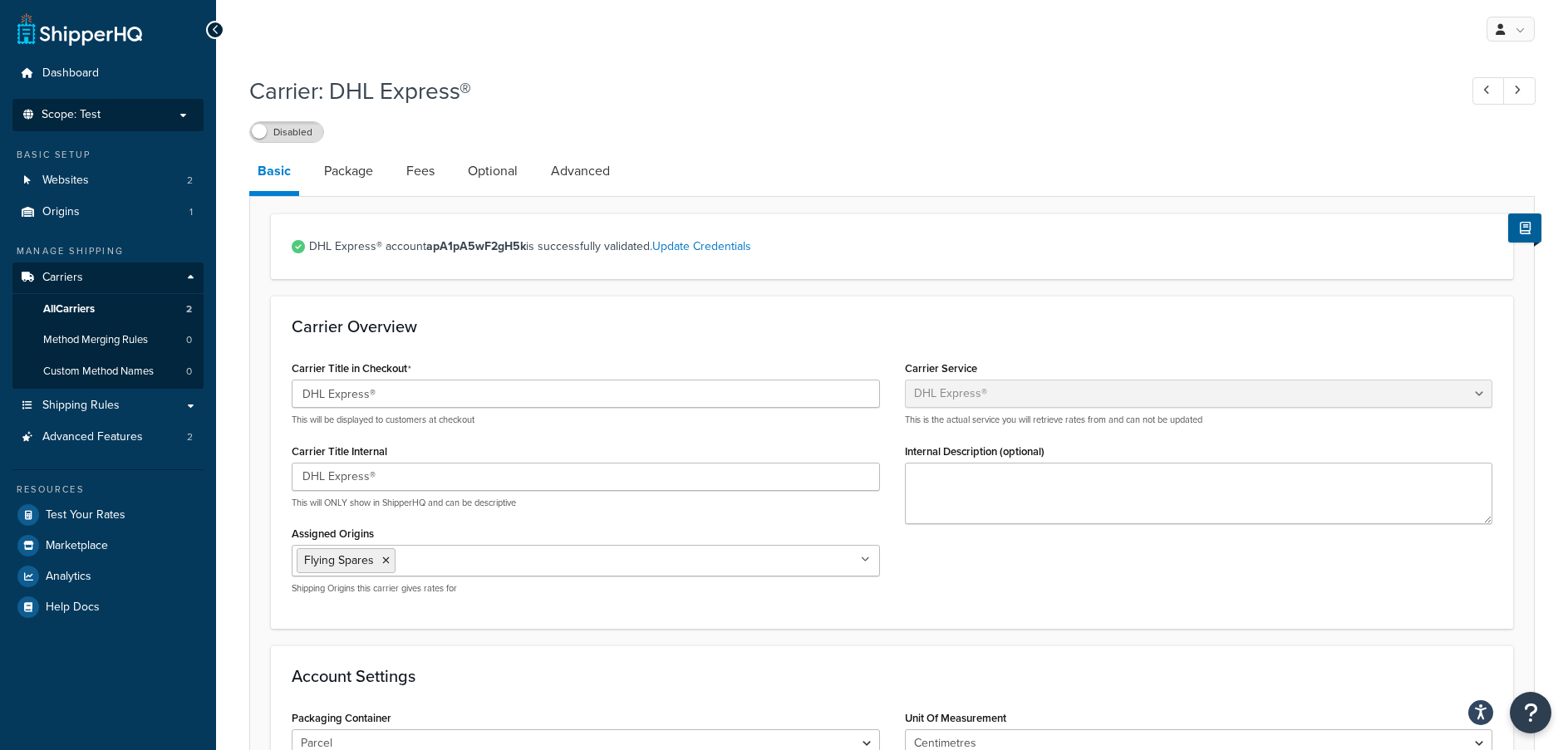
click at [131, 115] on p "Scope: Test" at bounding box center [108, 115] width 177 height 14
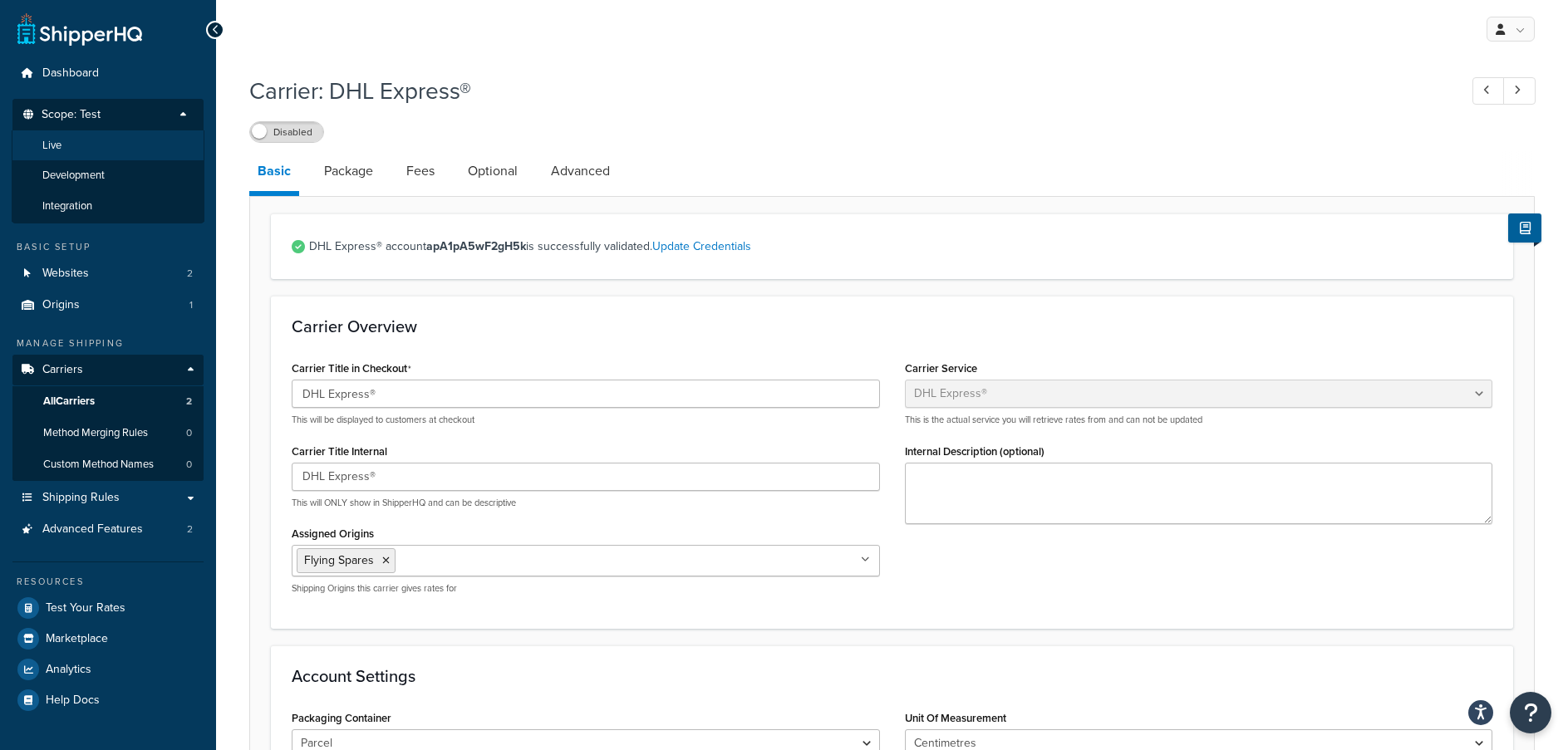
click at [91, 139] on li "Live" at bounding box center [107, 146] width 193 height 31
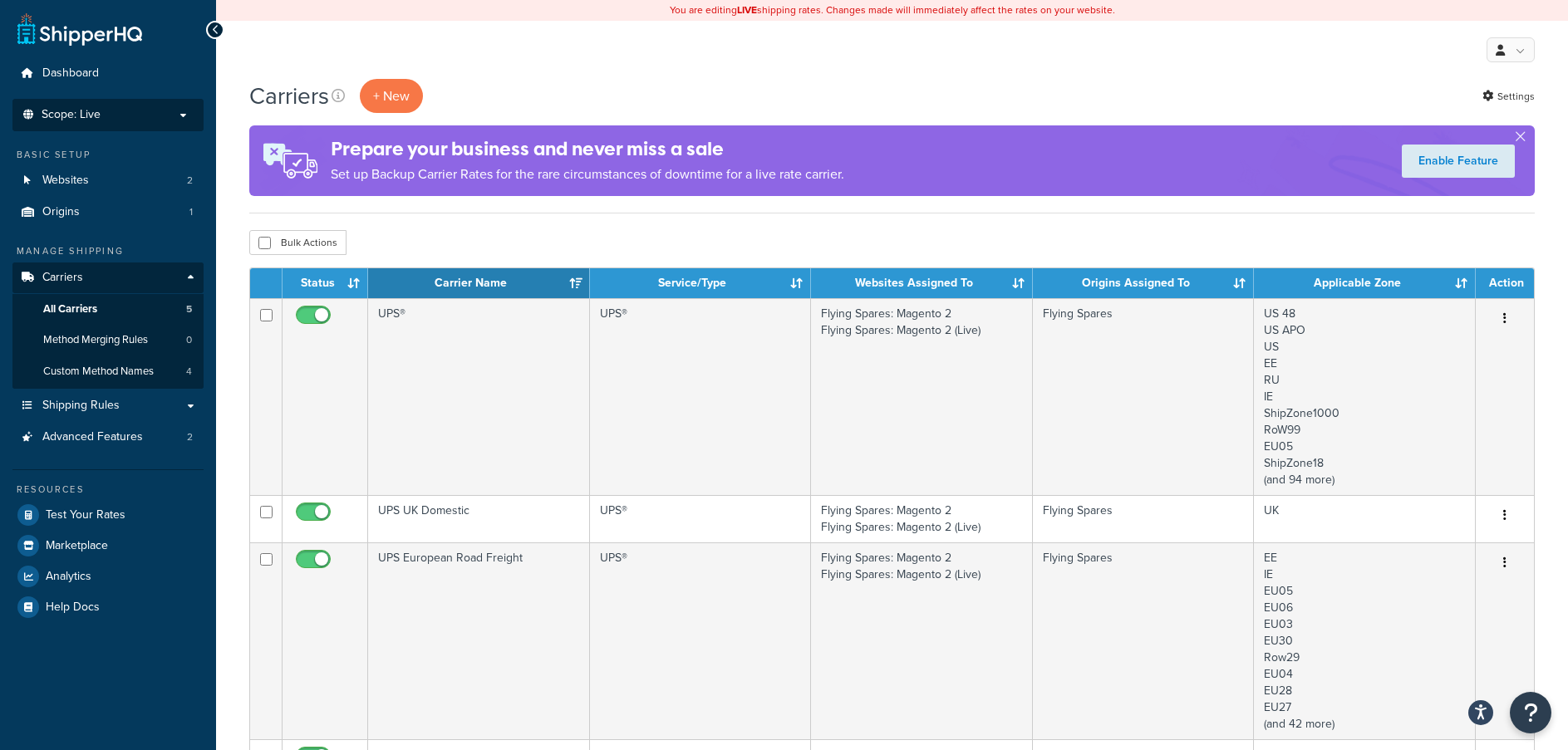
click at [110, 127] on li "Scope: Live Development Integration Test" at bounding box center [107, 115] width 191 height 33
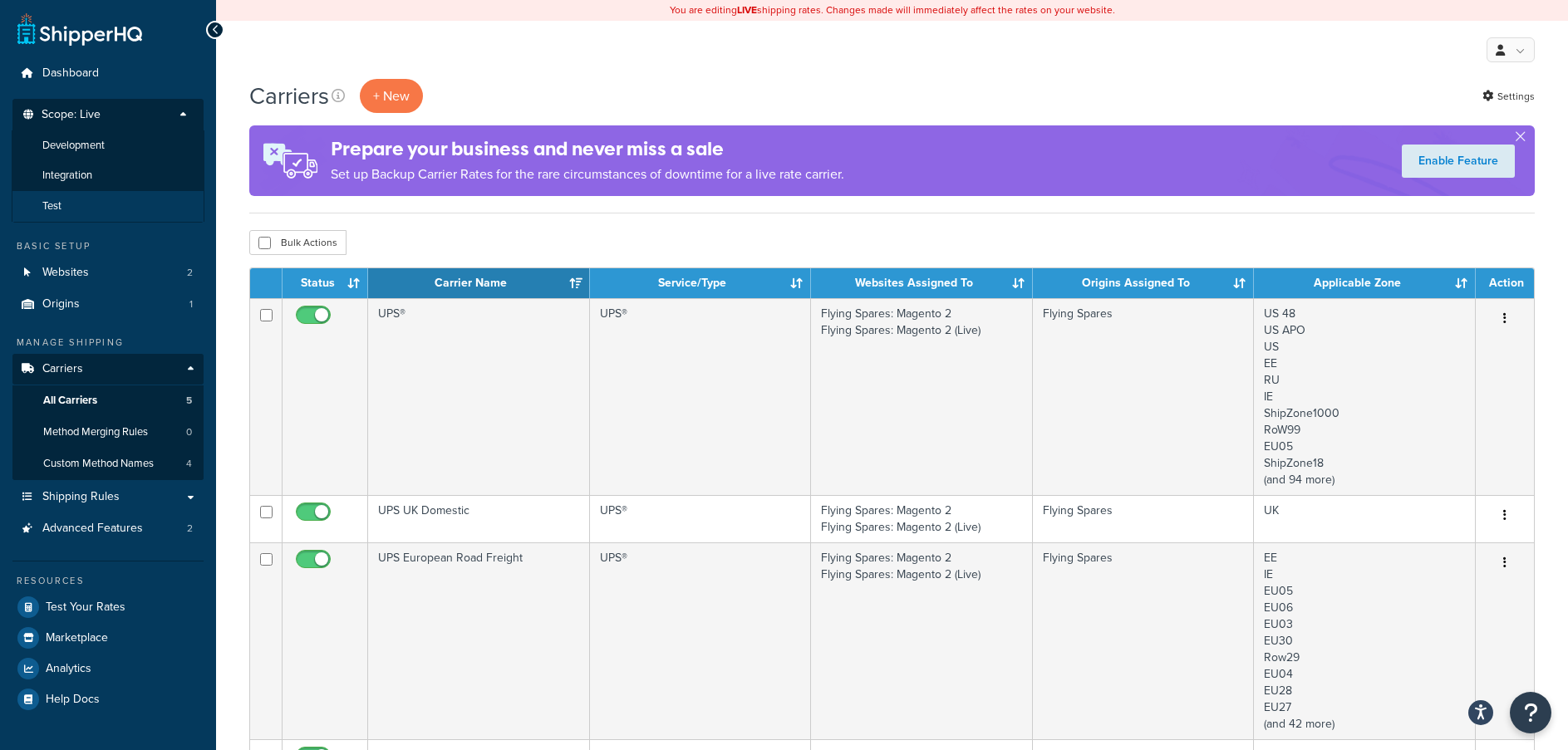
click at [80, 201] on li "Test" at bounding box center [107, 206] width 193 height 31
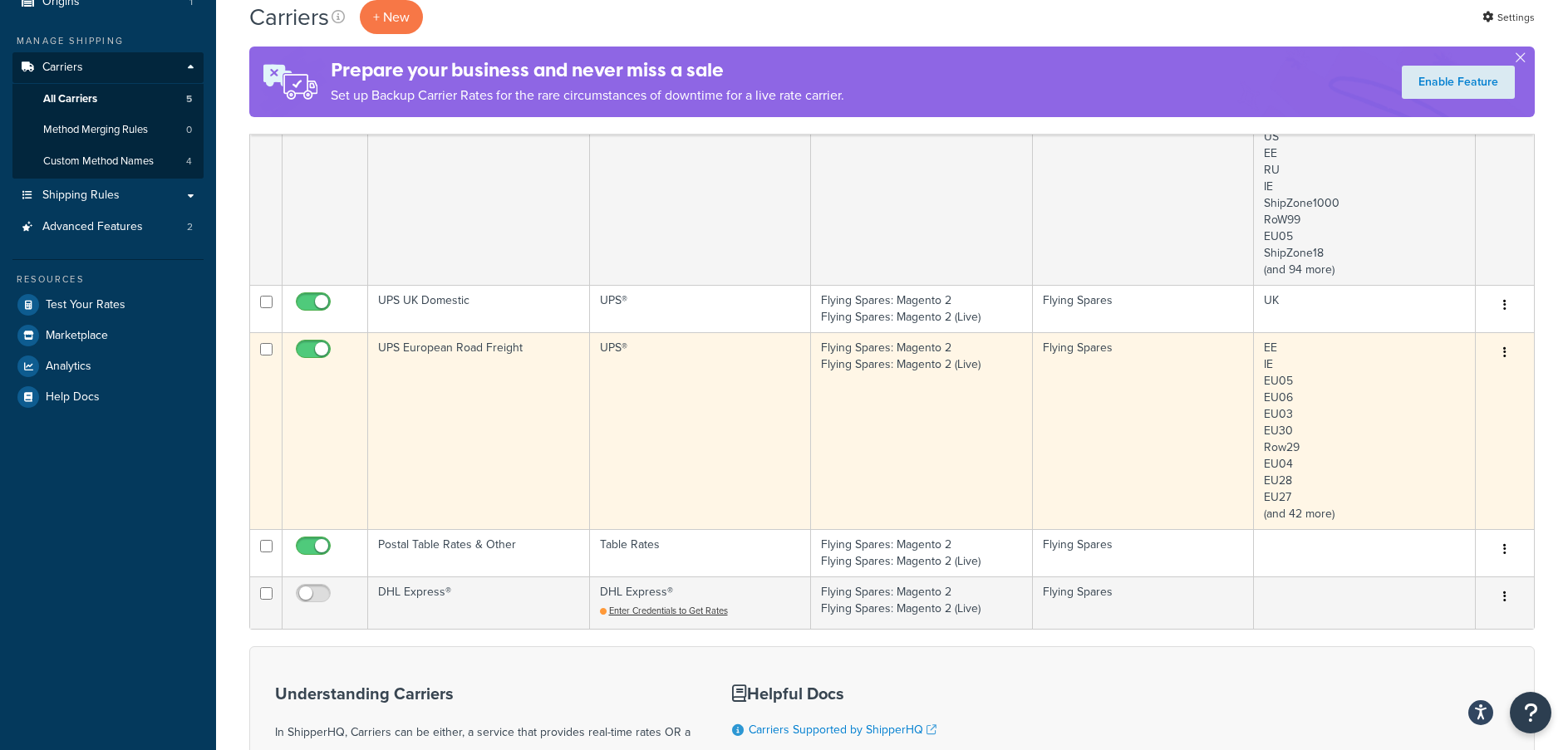
scroll to position [249, 0]
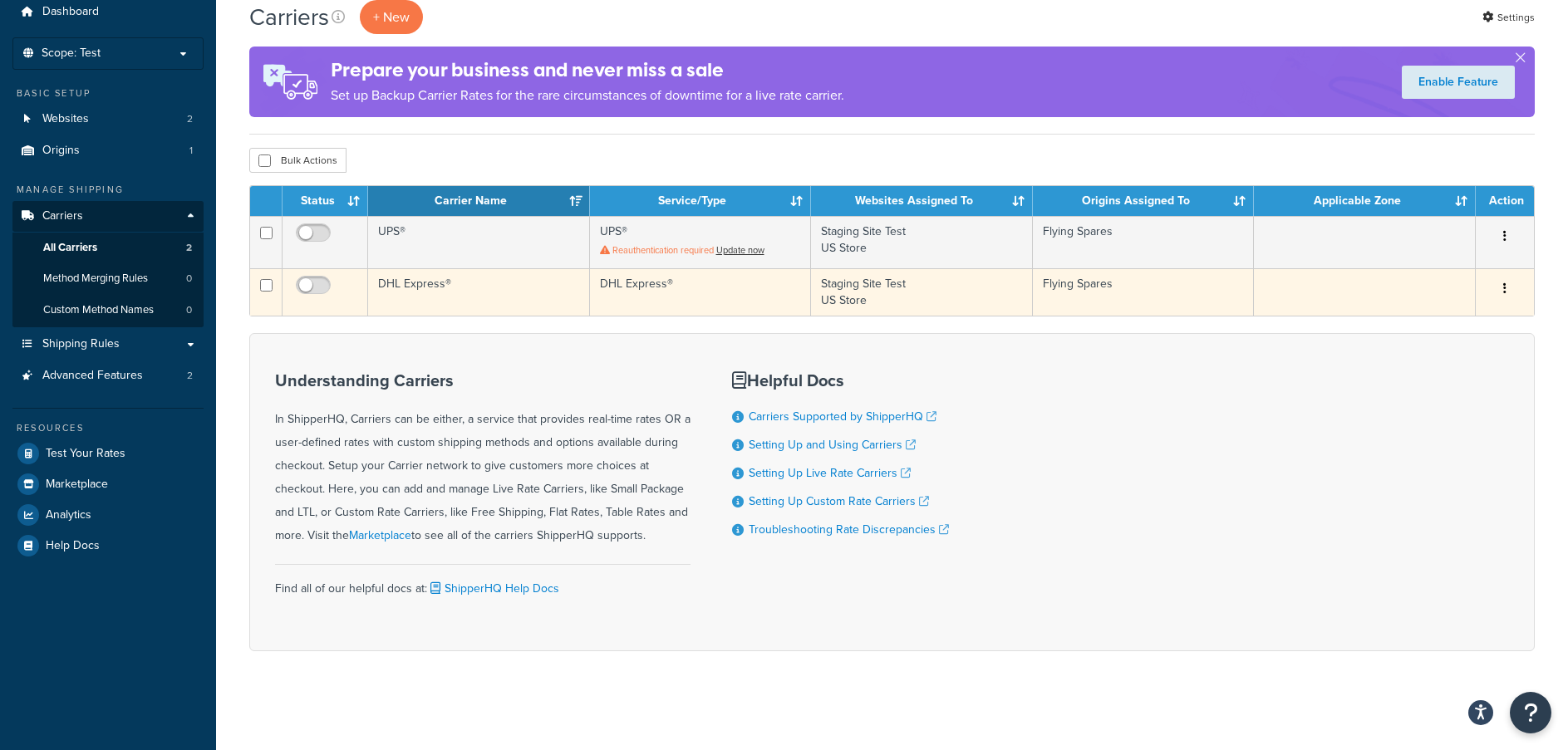
click at [657, 276] on td "DHL Express®" at bounding box center [701, 292] width 222 height 47
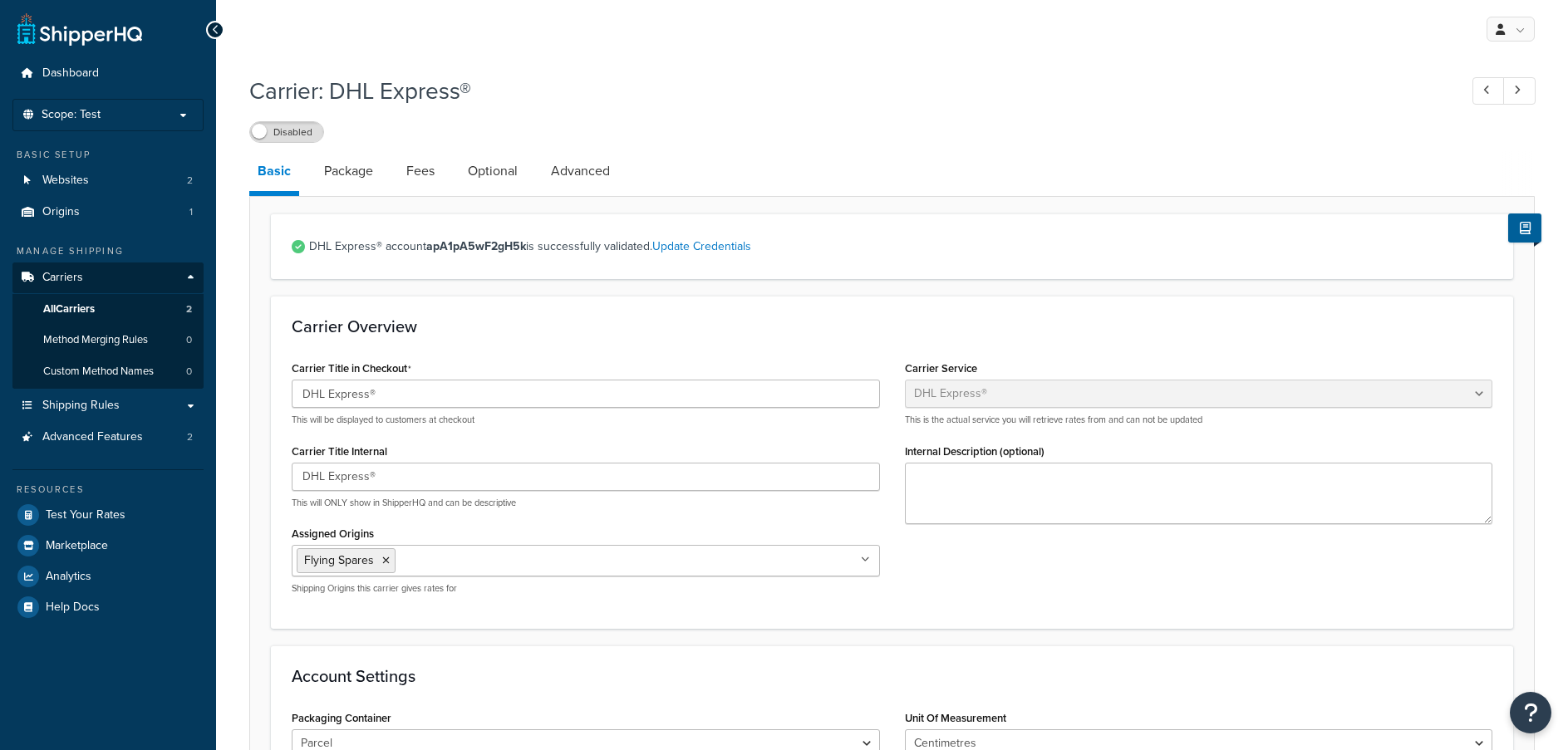
select select "dhl"
select select "kg"
select select "CM"
click at [121, 106] on li "Scope: Test" at bounding box center [107, 115] width 191 height 33
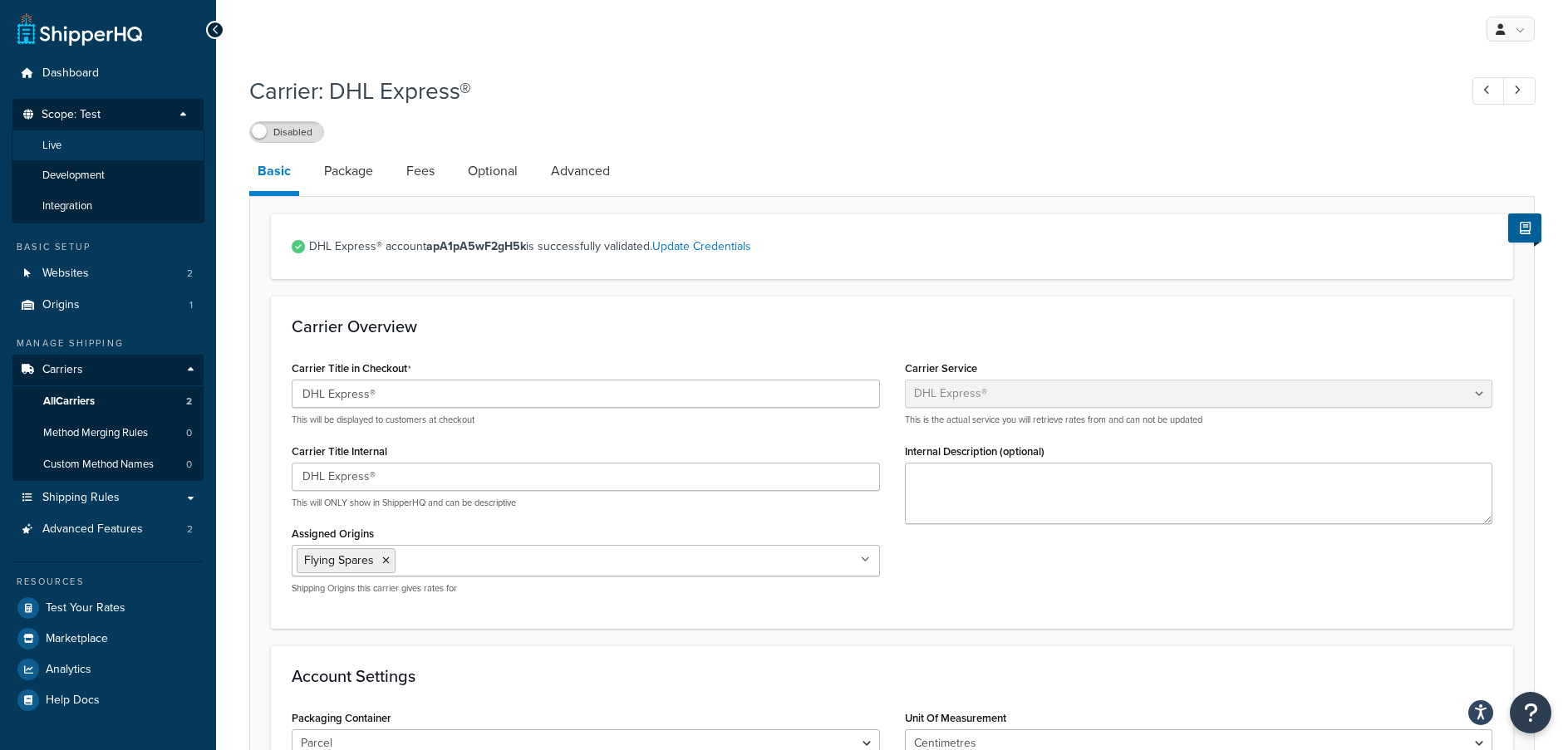
click at [83, 138] on li "Live" at bounding box center [107, 146] width 193 height 31
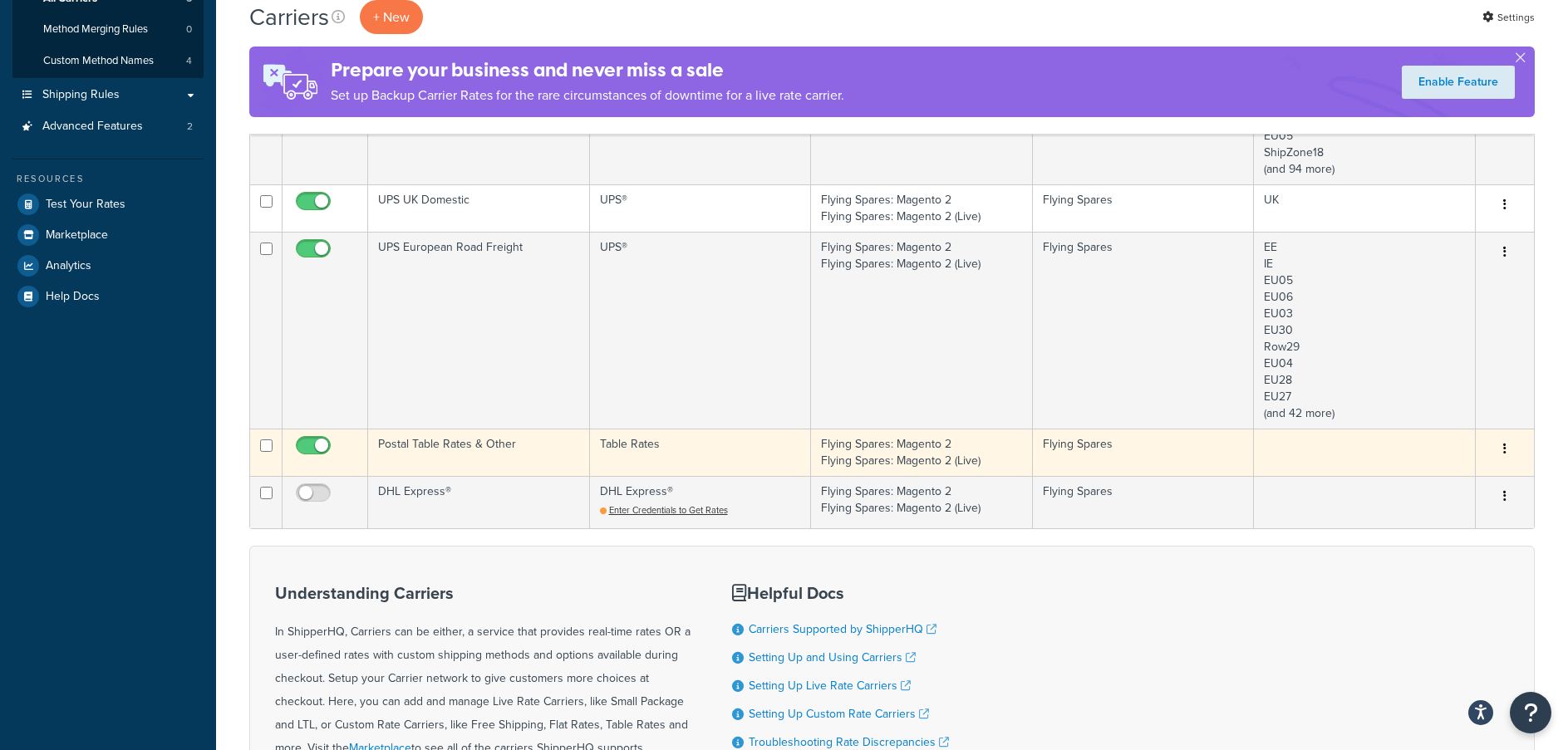
scroll to position [332, 0]
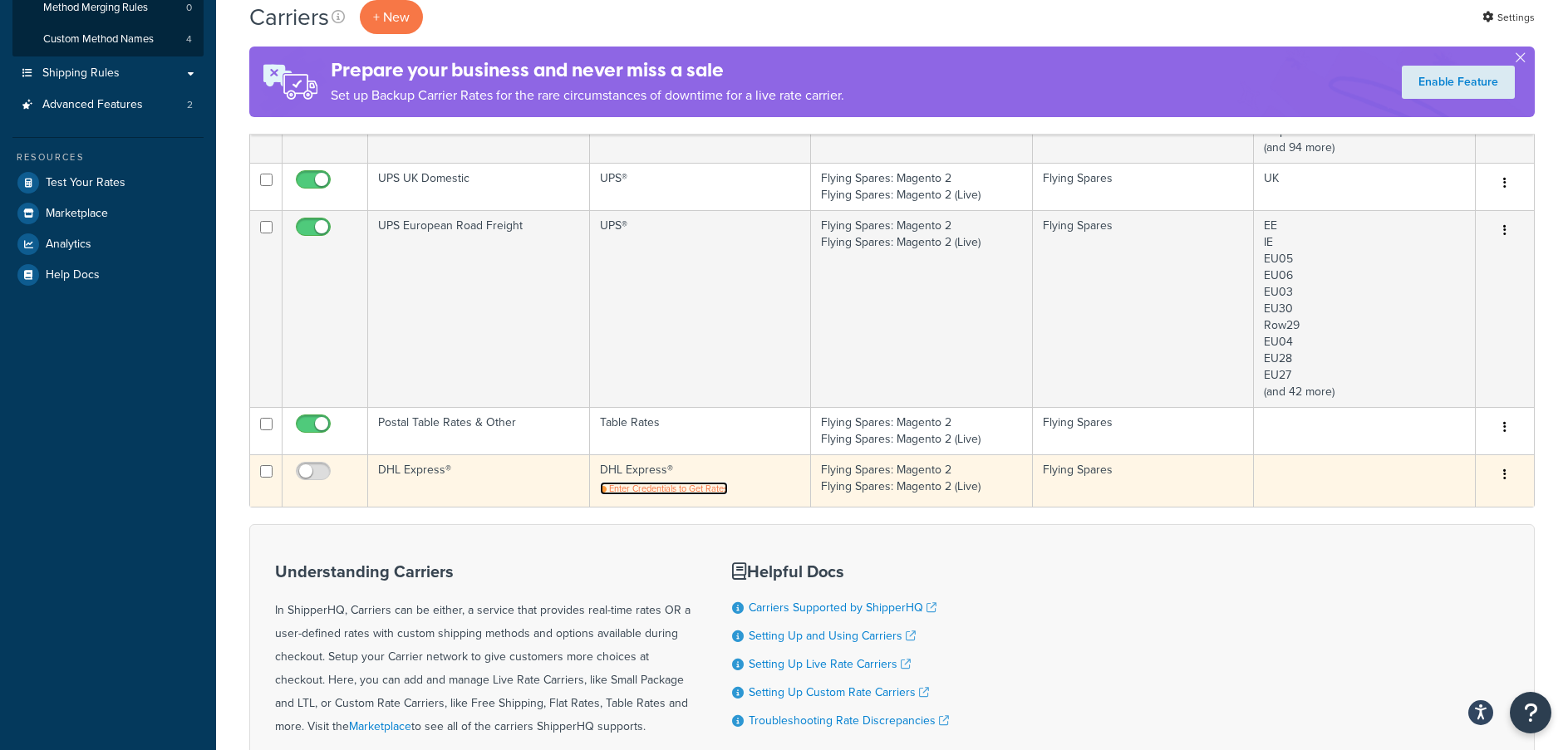
click at [631, 487] on span "Enter Credentials to Get Rates" at bounding box center [669, 488] width 119 height 13
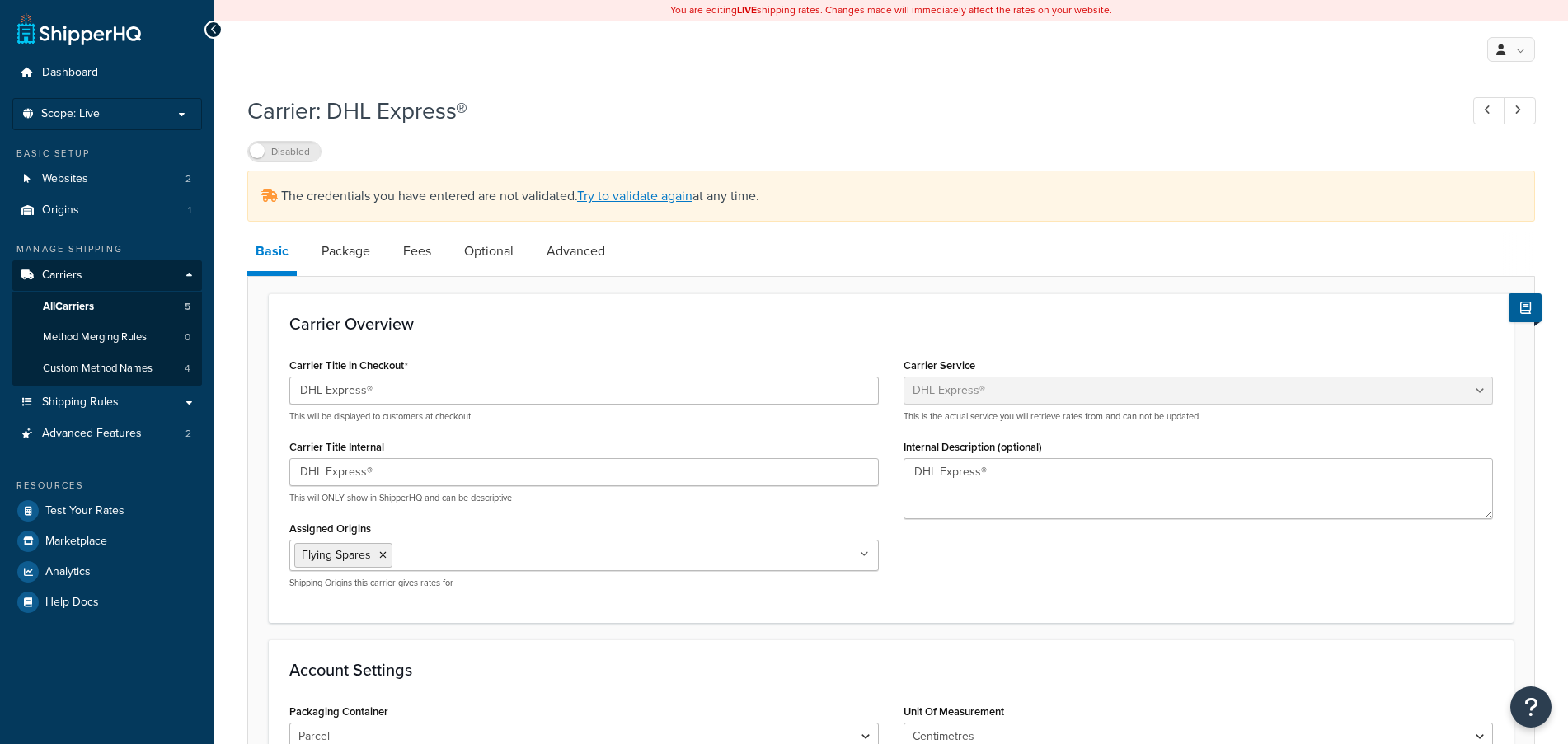
select select "dhl"
select select "kg"
select select "CM"
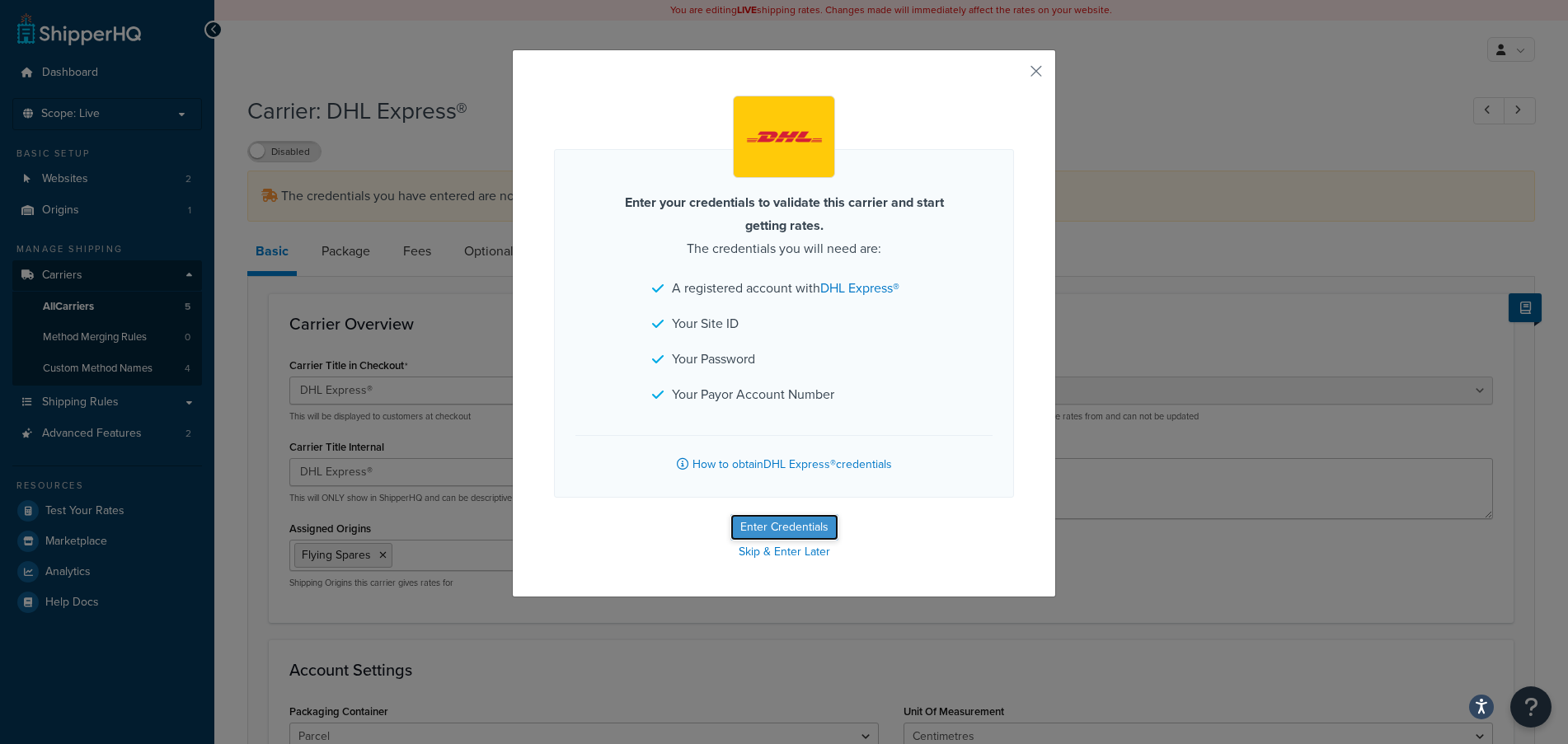
click at [774, 531] on button "Enter Credentials" at bounding box center [784, 527] width 108 height 27
select select "kg"
select select "CM"
select select "GB"
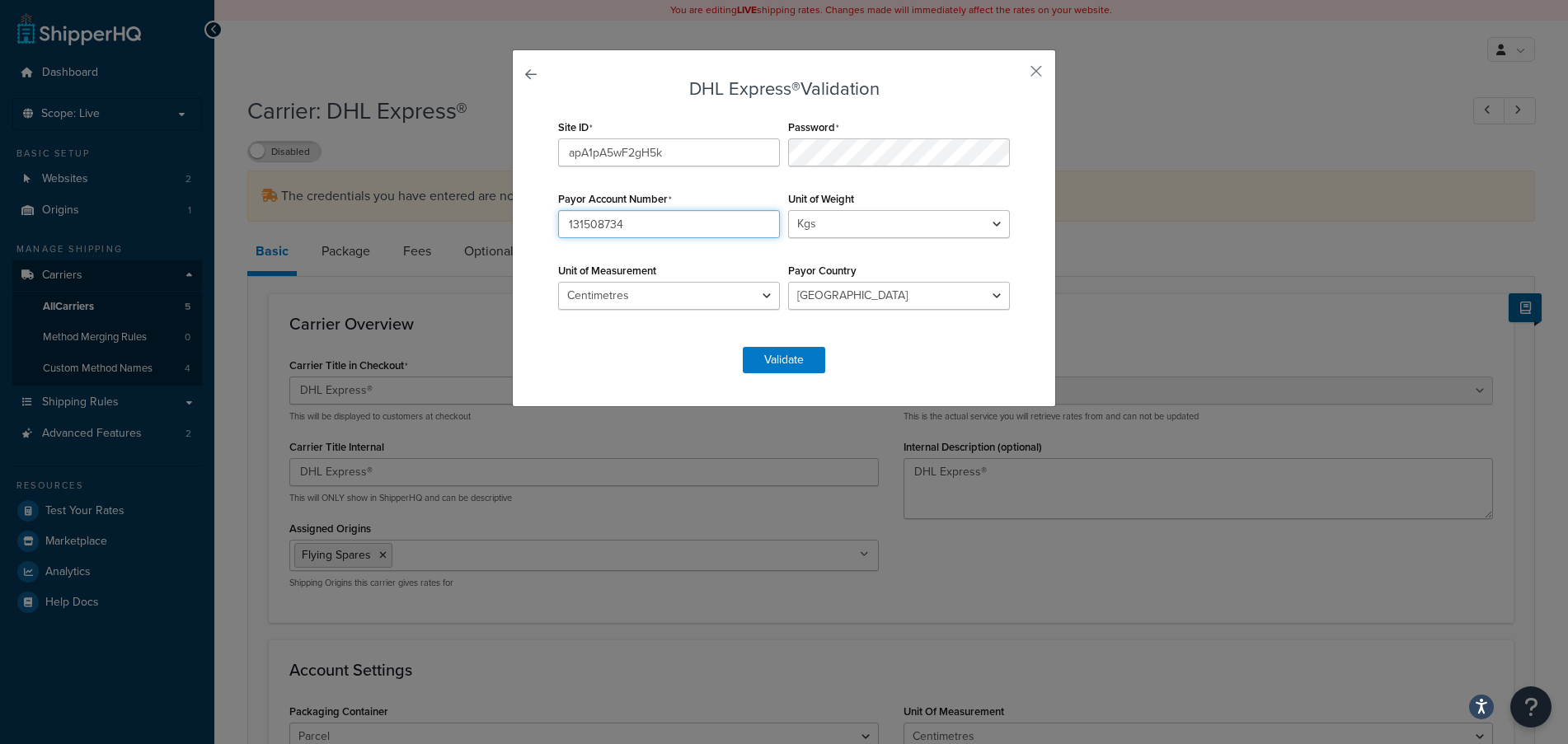
drag, startPoint x: 629, startPoint y: 224, endPoint x: 513, endPoint y: 213, distance: 116.5
click at [514, 214] on div "DHL Express® Validation Site ID apA1pA5wF2gH5k Password Payor Account Number 13…" at bounding box center [784, 228] width 544 height 358
click at [1014, 75] on button "button" at bounding box center [1012, 77] width 4 height 4
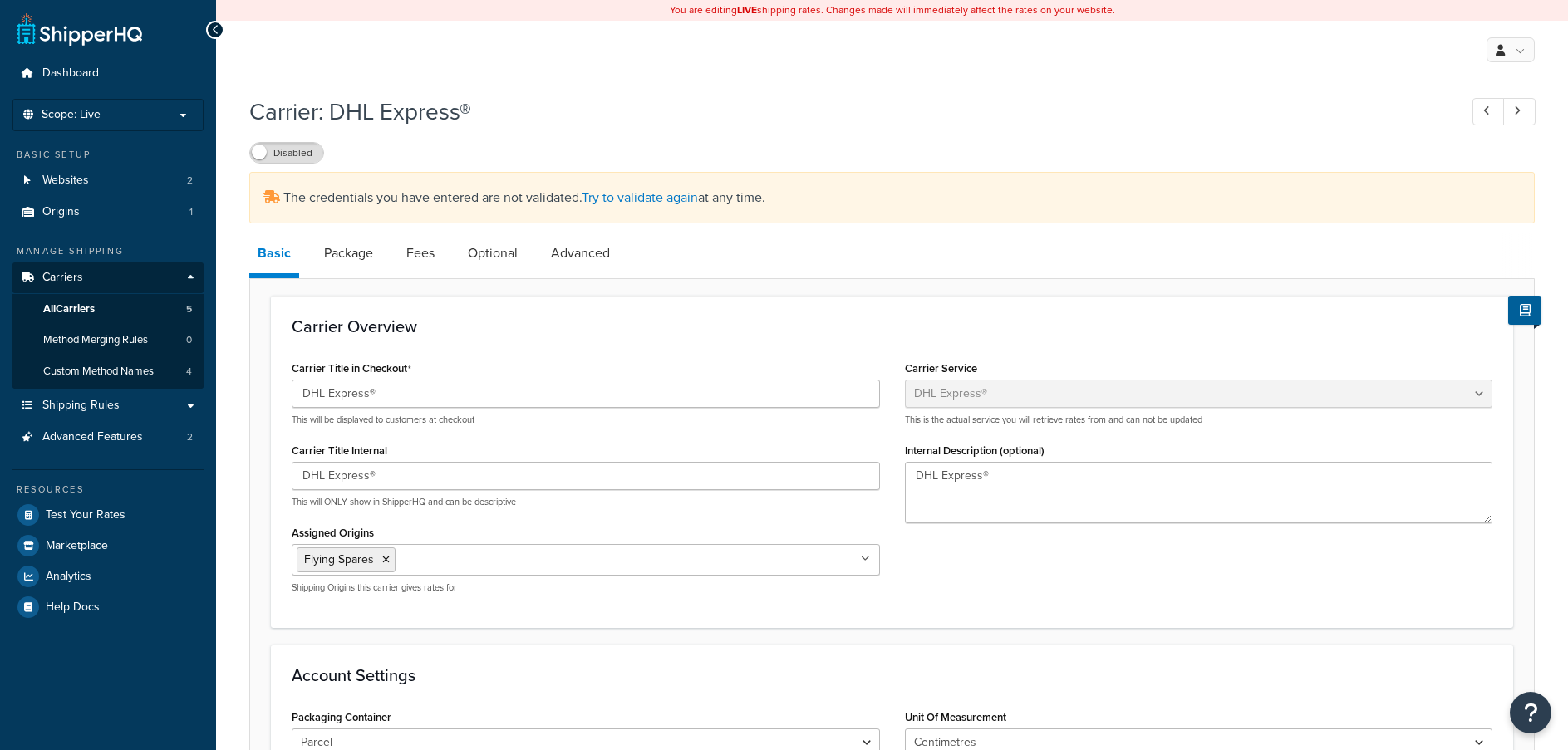
select select "dhl"
select select "kg"
select select "CM"
